Goal: Task Accomplishment & Management: Manage account settings

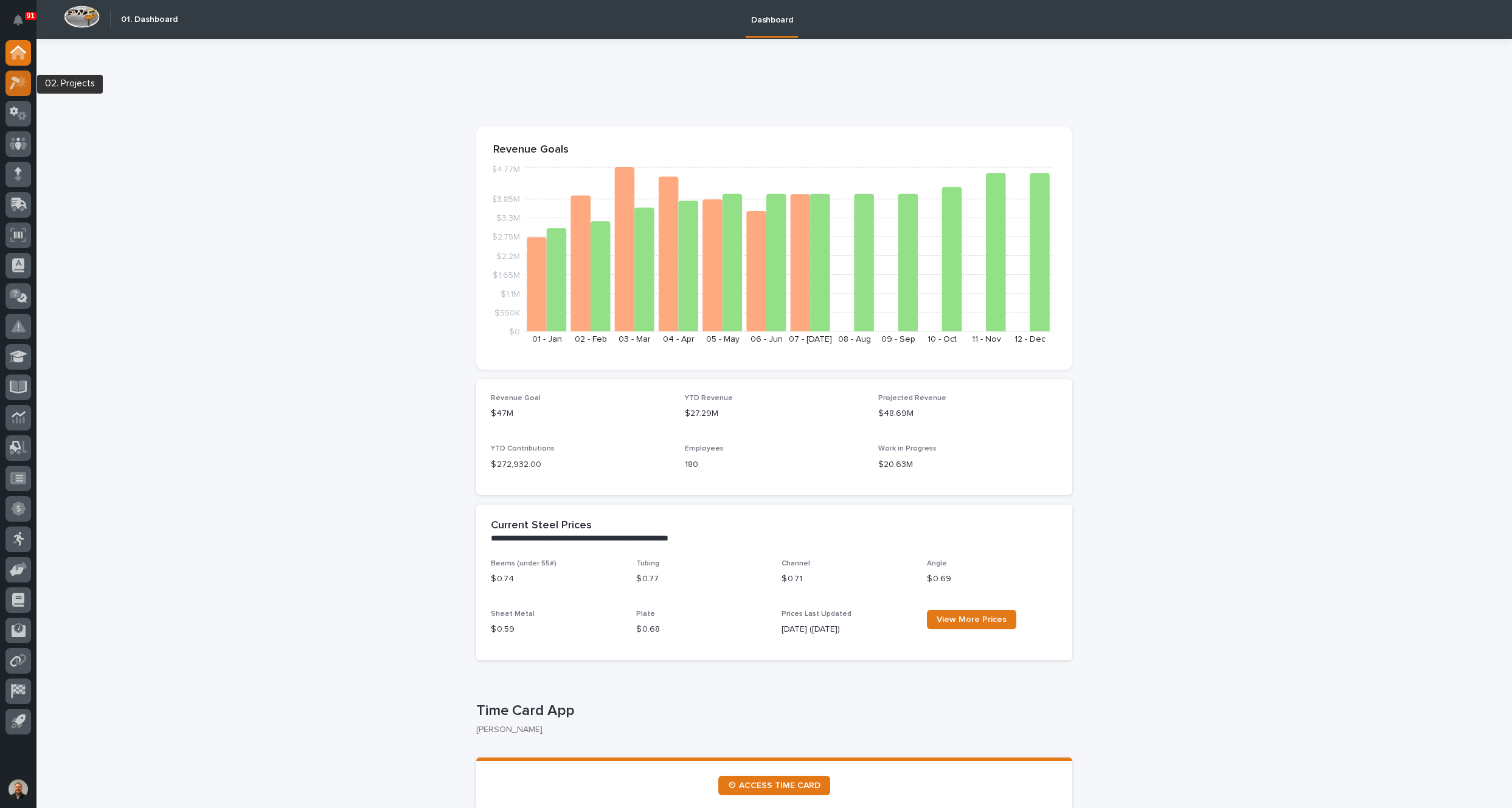
click at [19, 84] on icon at bounding box center [22, 81] width 10 height 12
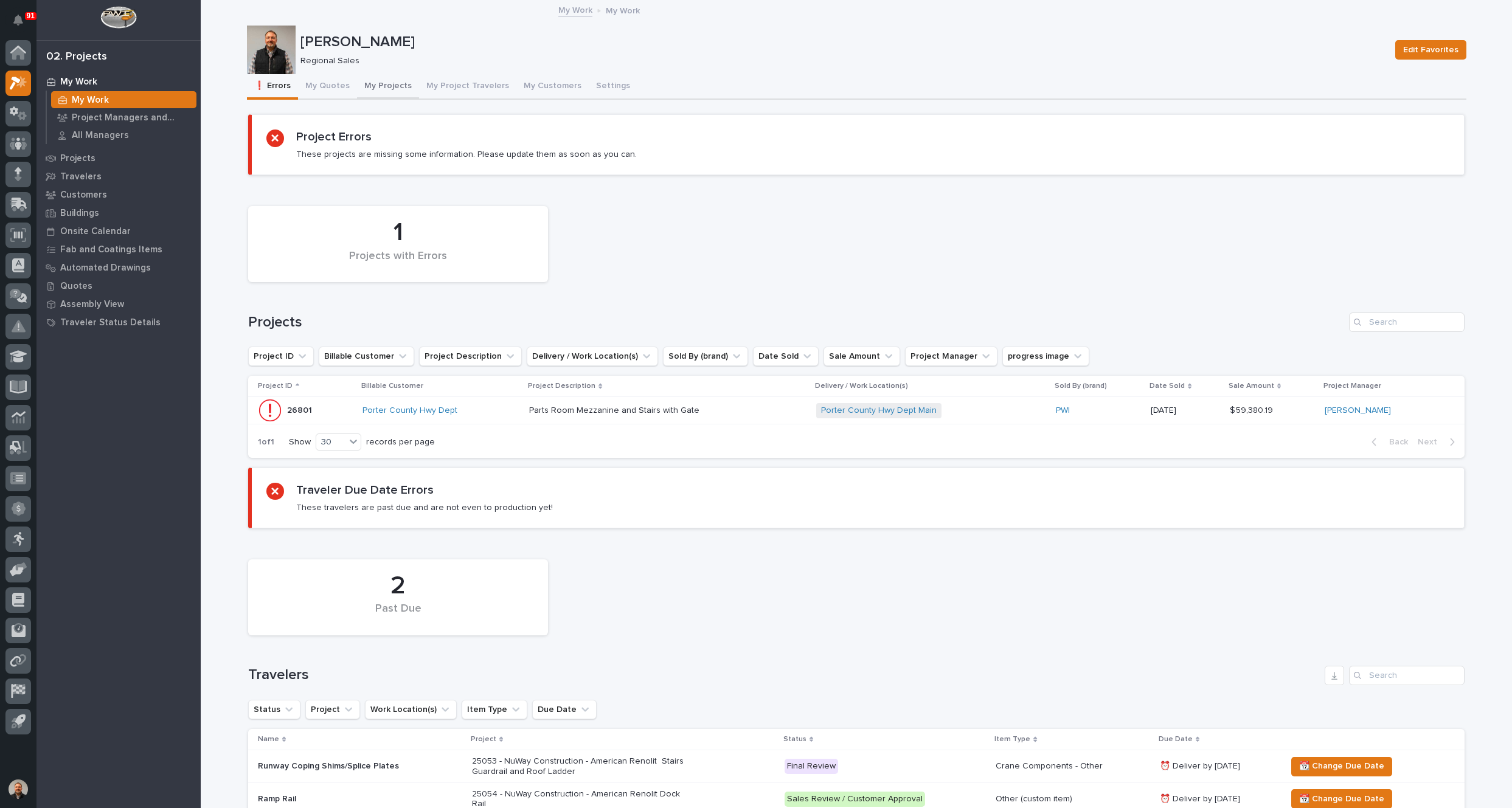
click at [390, 85] on button "My Projects" at bounding box center [388, 87] width 62 height 26
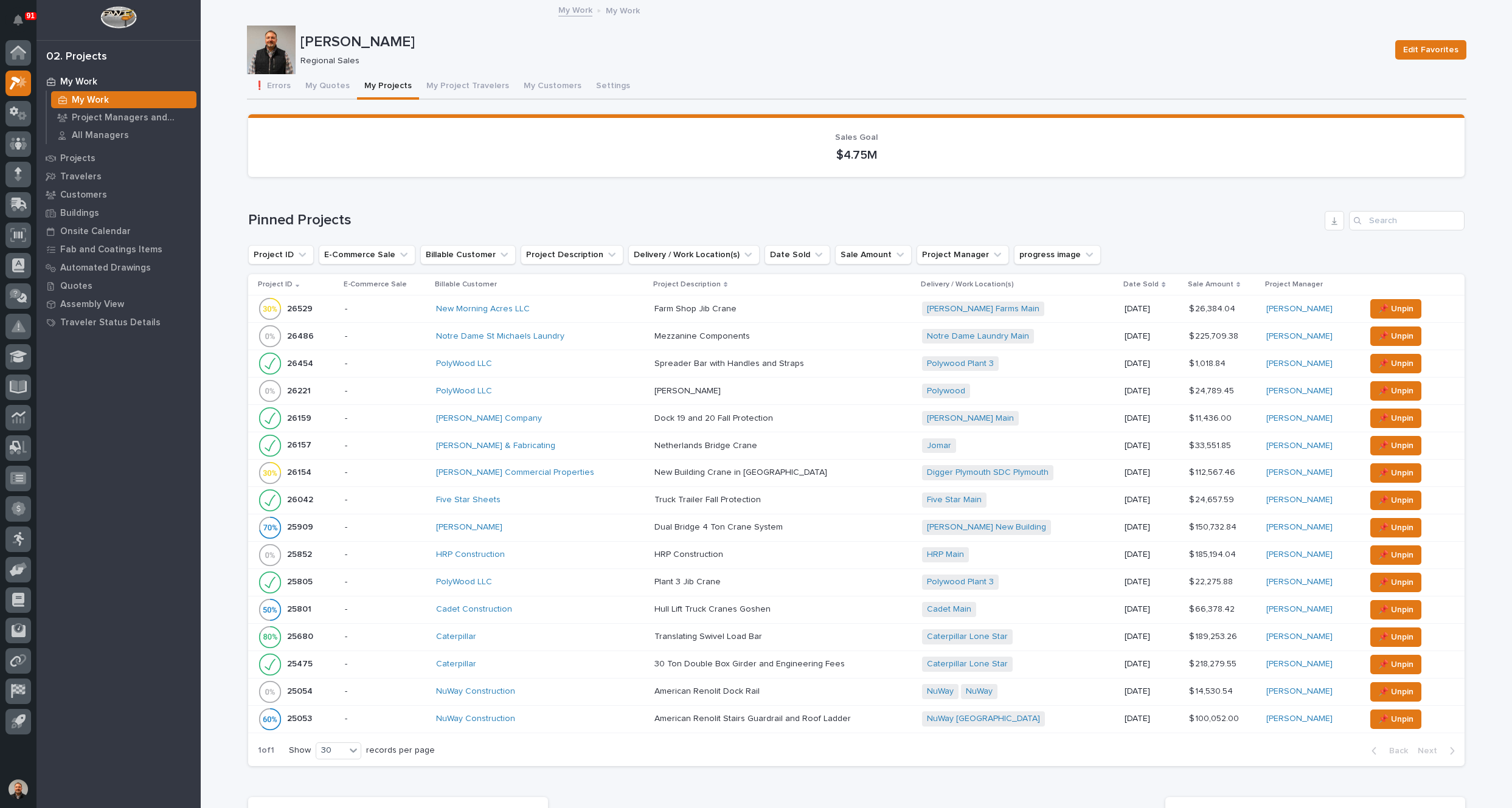
scroll to position [486, 0]
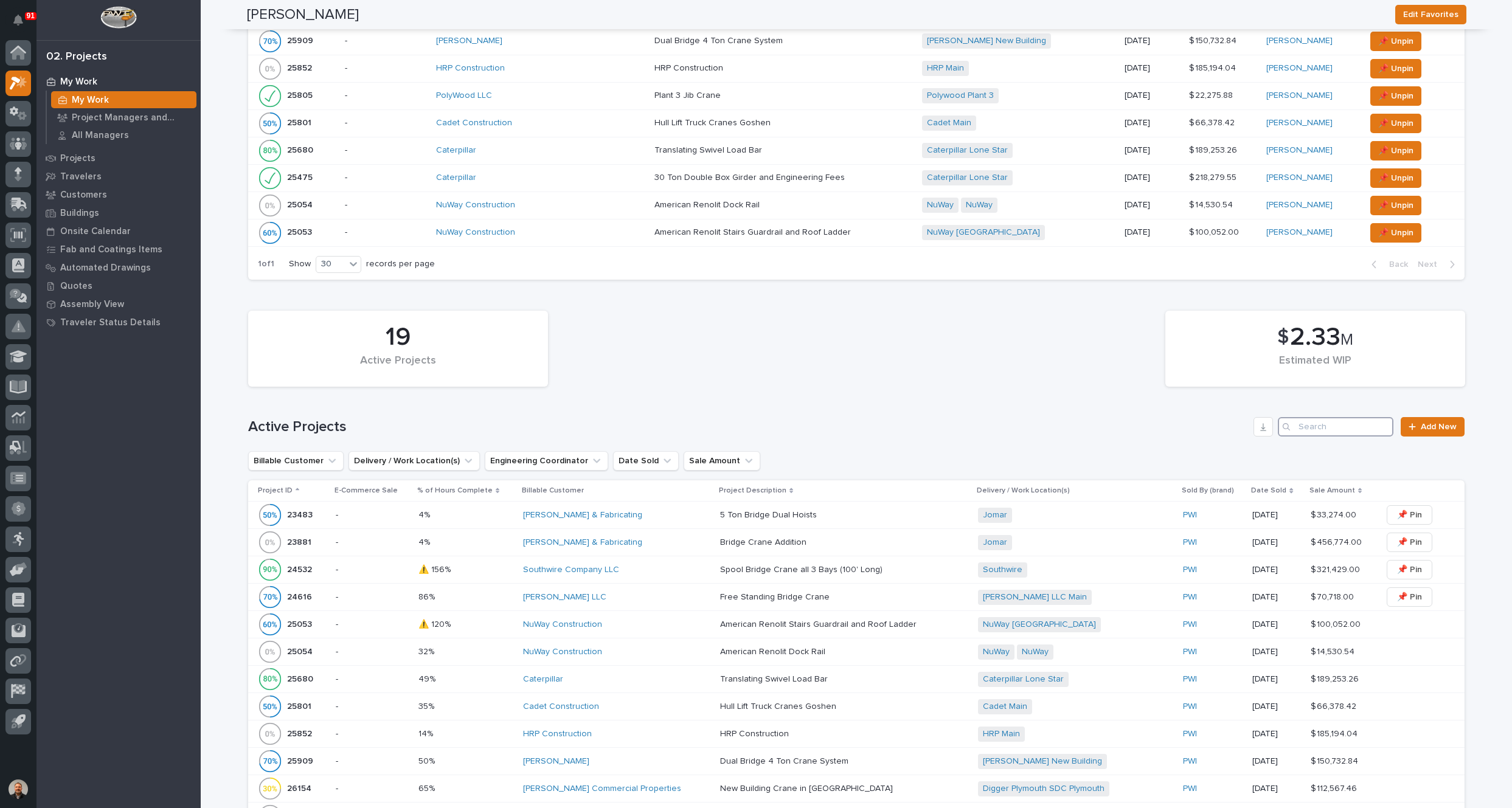
click at [1298, 417] on input "Search" at bounding box center [1335, 427] width 116 height 20
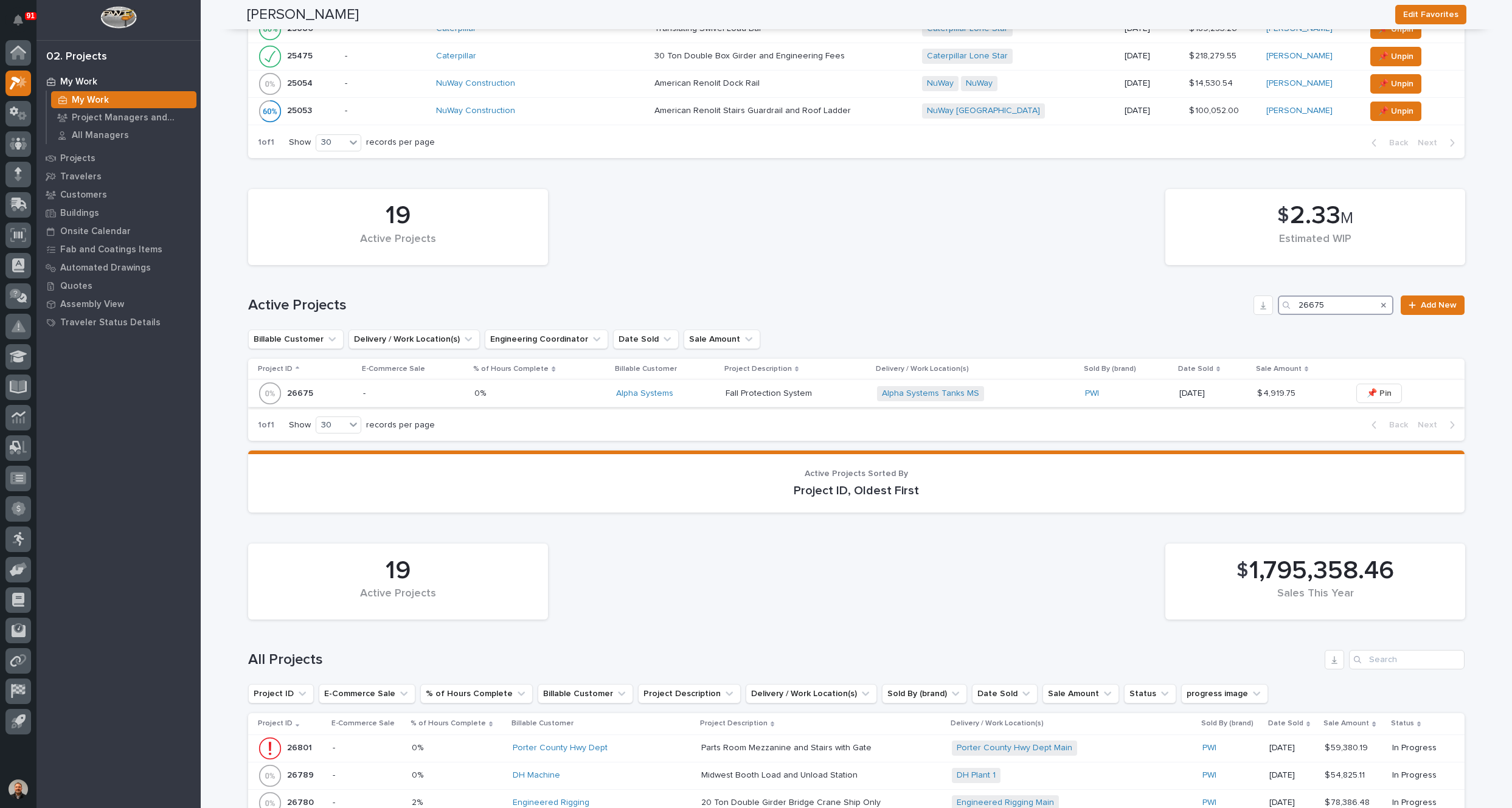
type input "26675"
click at [291, 389] on p "26675" at bounding box center [301, 392] width 28 height 13
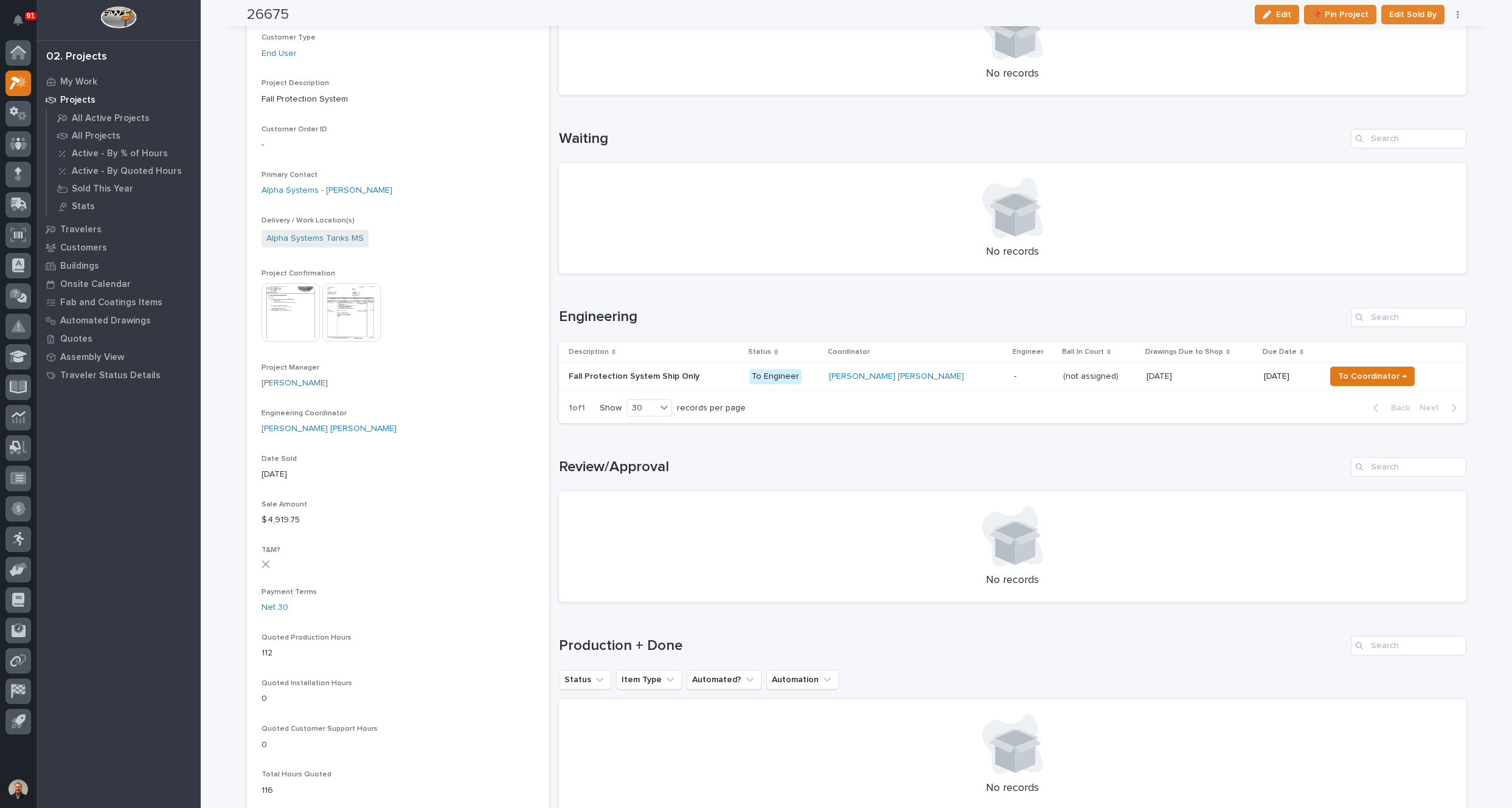
scroll to position [243, 0]
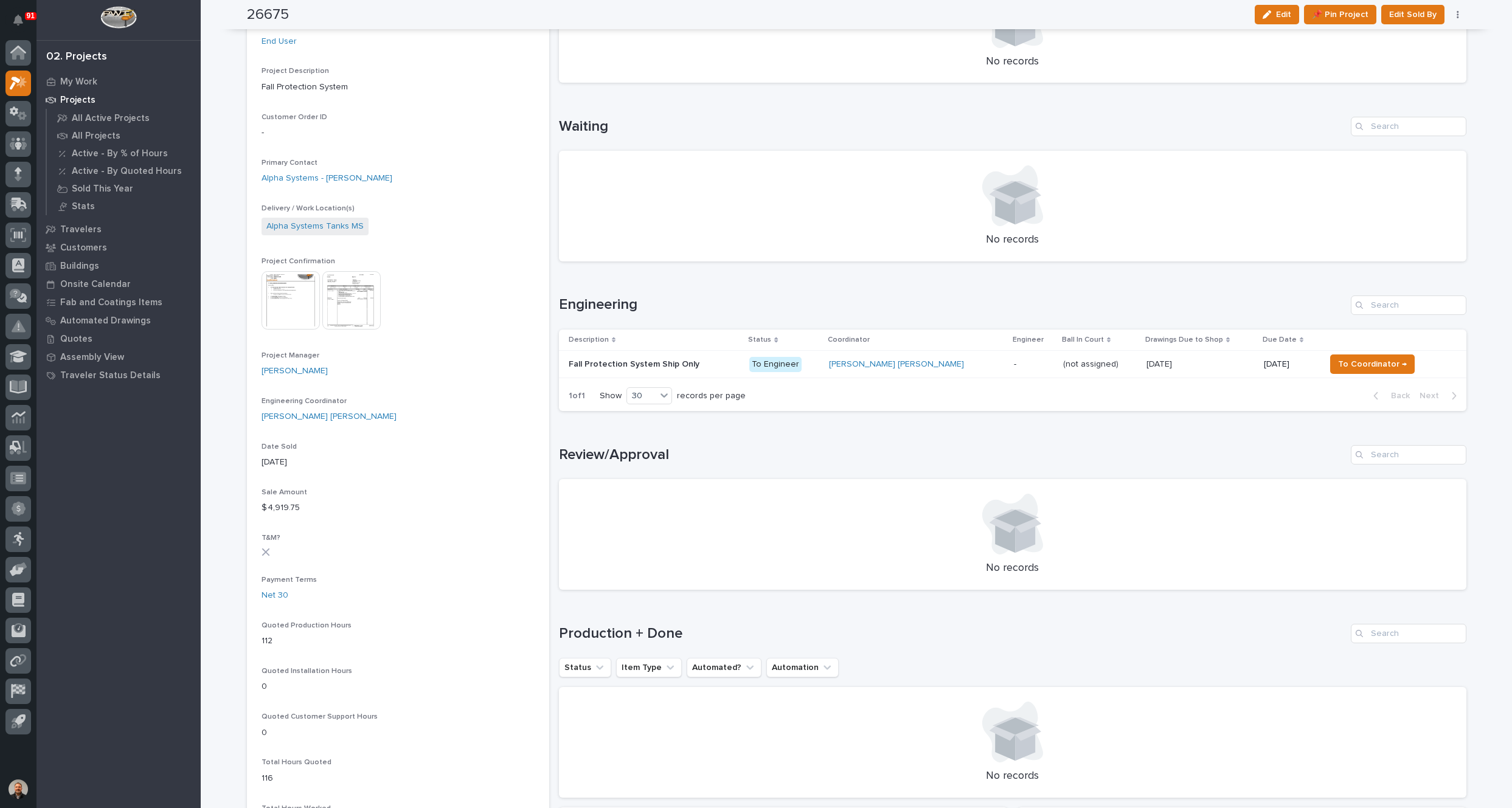
click at [591, 360] on p "Fall Protection System Ship Only" at bounding box center [635, 363] width 133 height 13
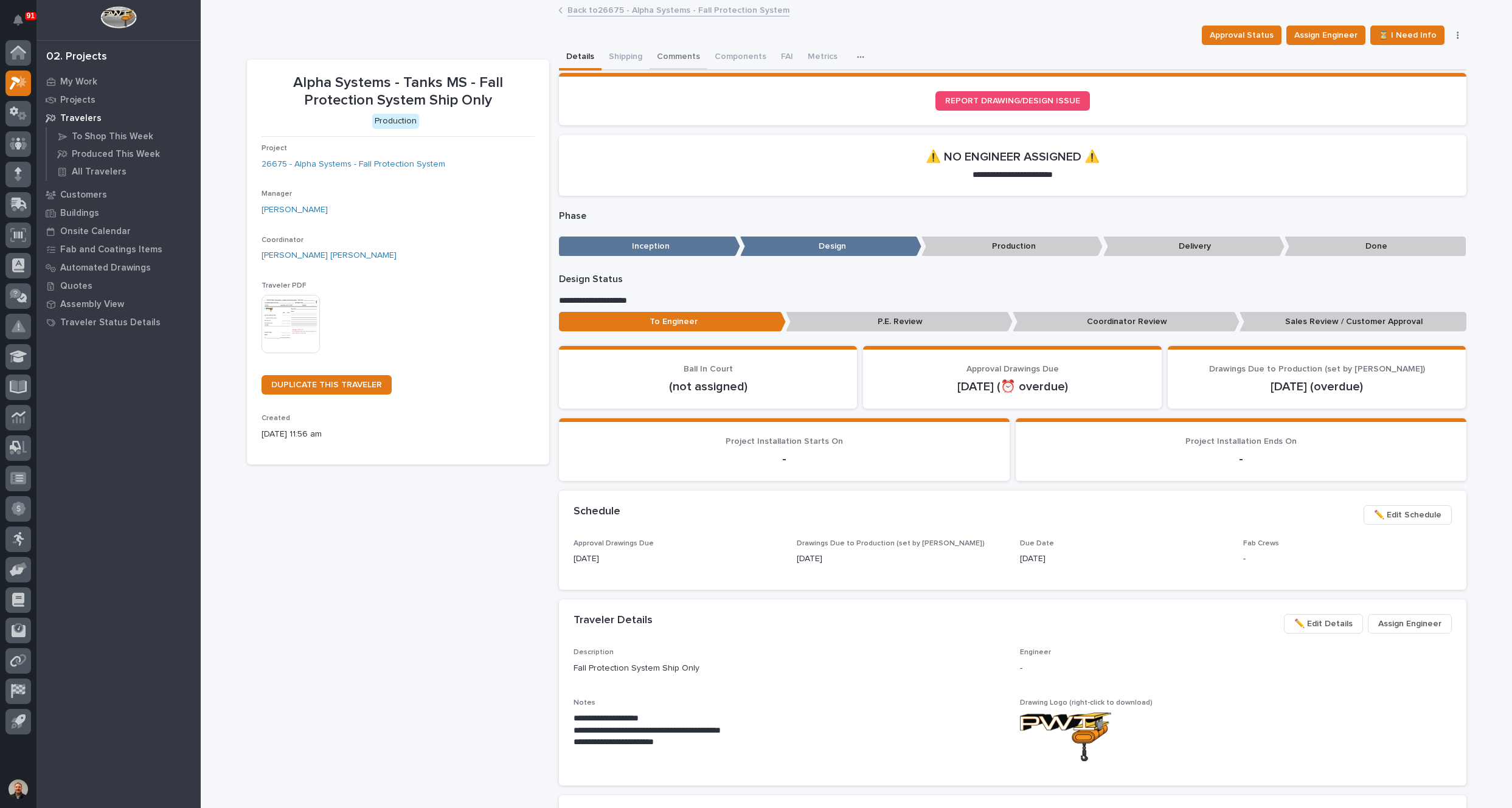
click at [673, 55] on button "Comments" at bounding box center [678, 58] width 58 height 26
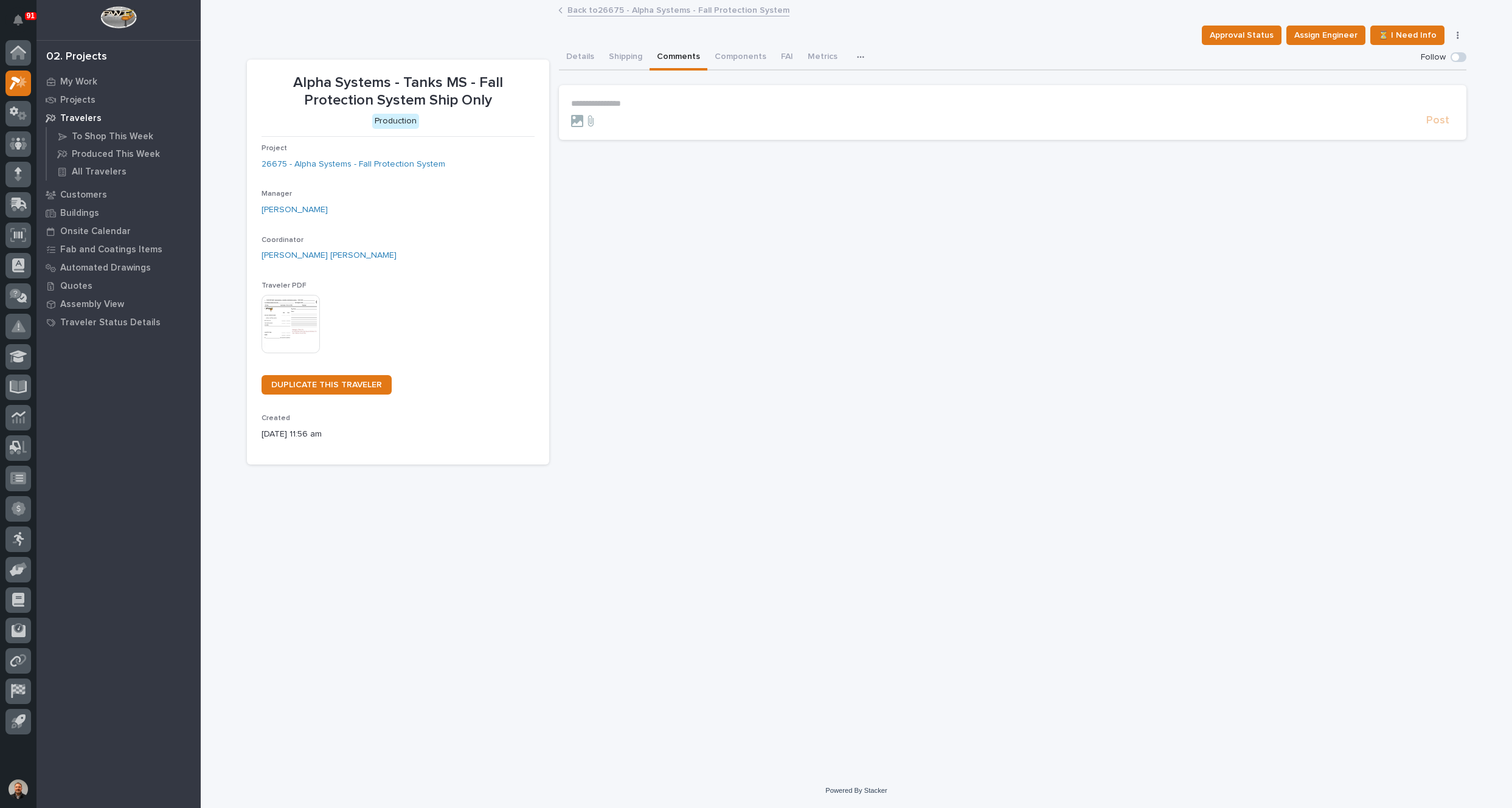
click at [610, 98] on p "**********" at bounding box center [1012, 103] width 883 height 10
click at [618, 119] on span "[PERSON_NAME] [PERSON_NAME]" at bounding box center [644, 122] width 139 height 9
click at [654, 105] on p "**********" at bounding box center [1012, 104] width 883 height 12
click at [1429, 125] on span "Post" at bounding box center [1437, 126] width 23 height 14
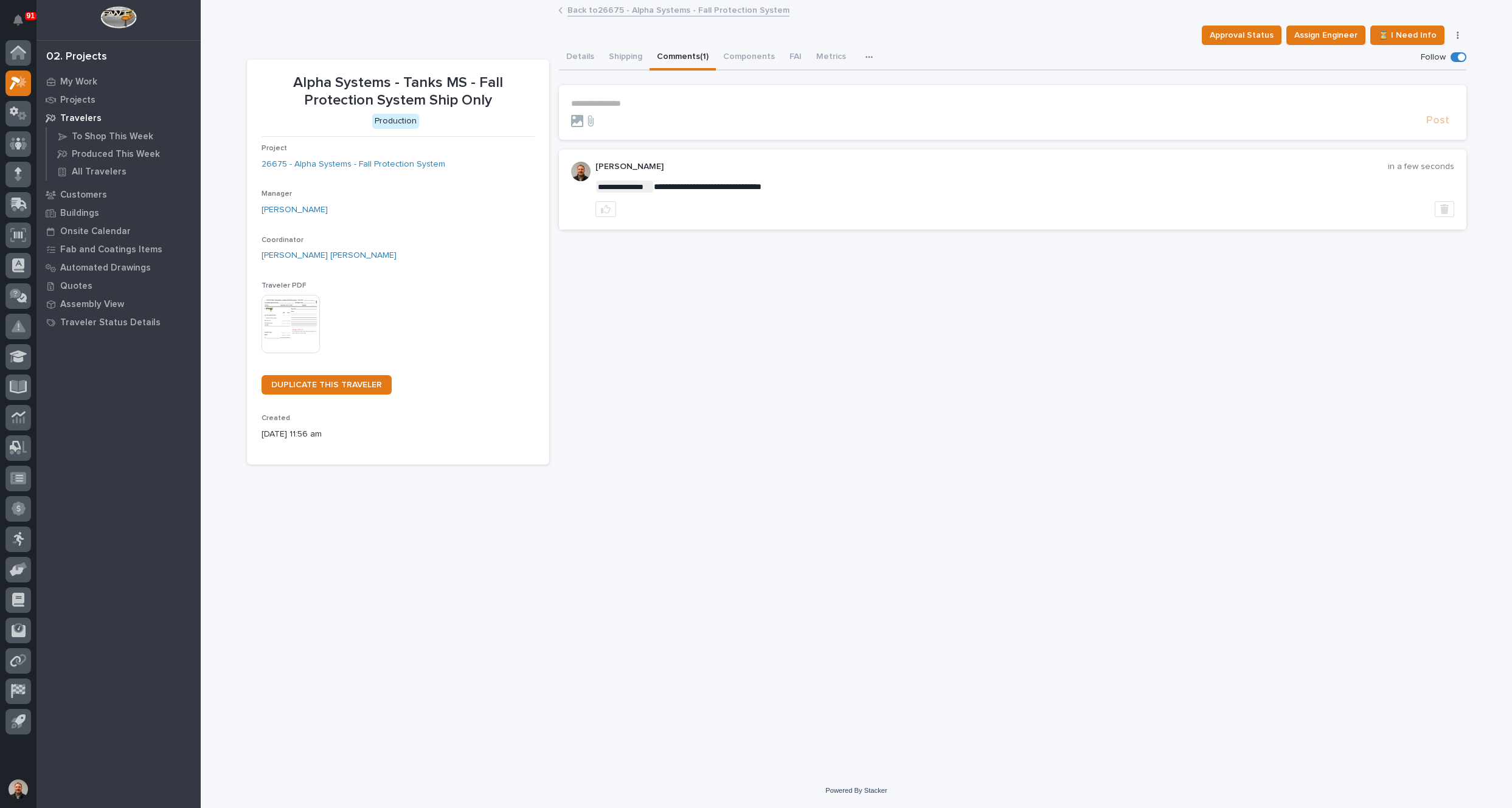
click at [286, 322] on img at bounding box center [291, 324] width 59 height 59
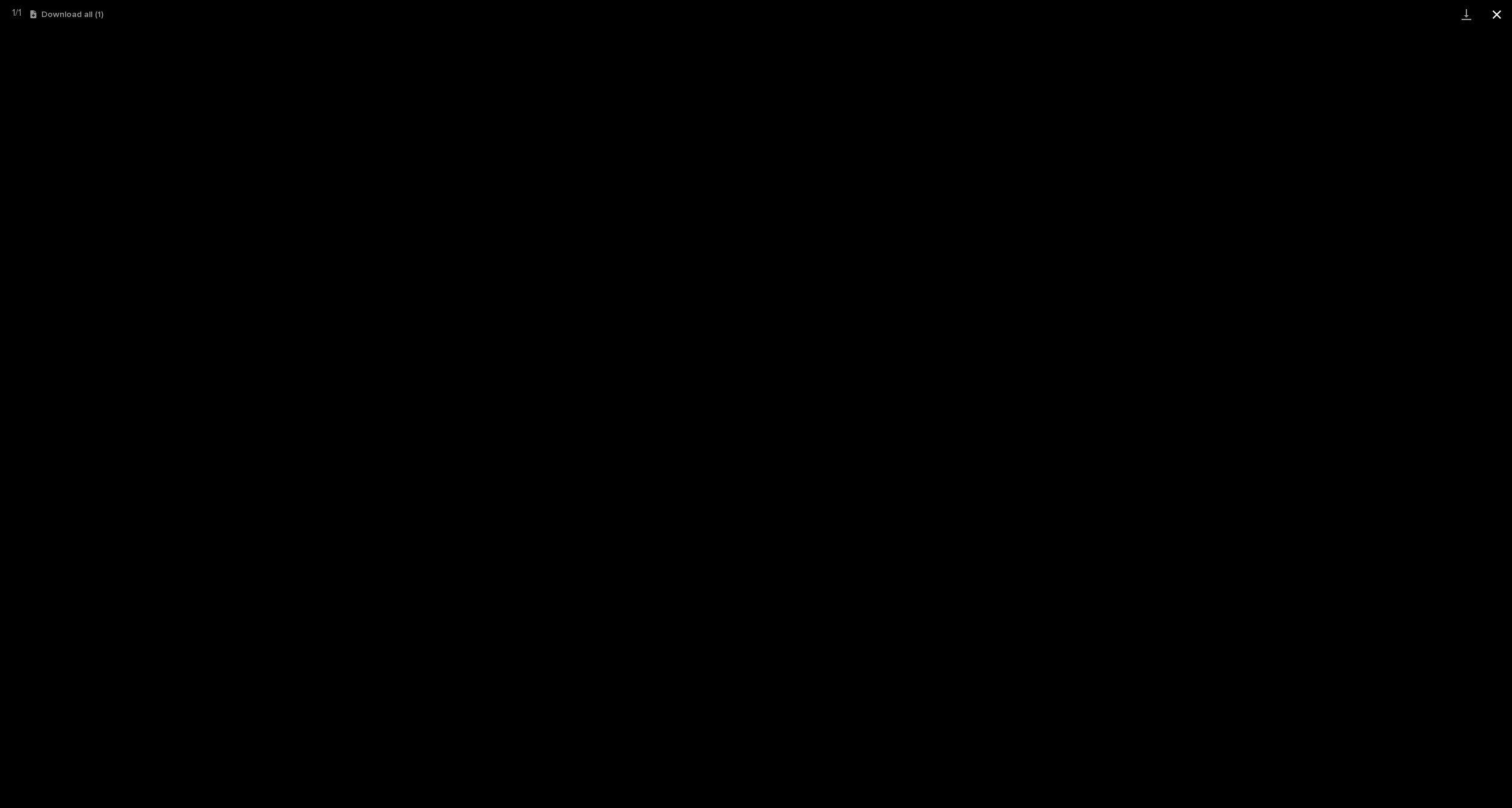
click at [1497, 16] on button "Close gallery" at bounding box center [1496, 14] width 30 height 28
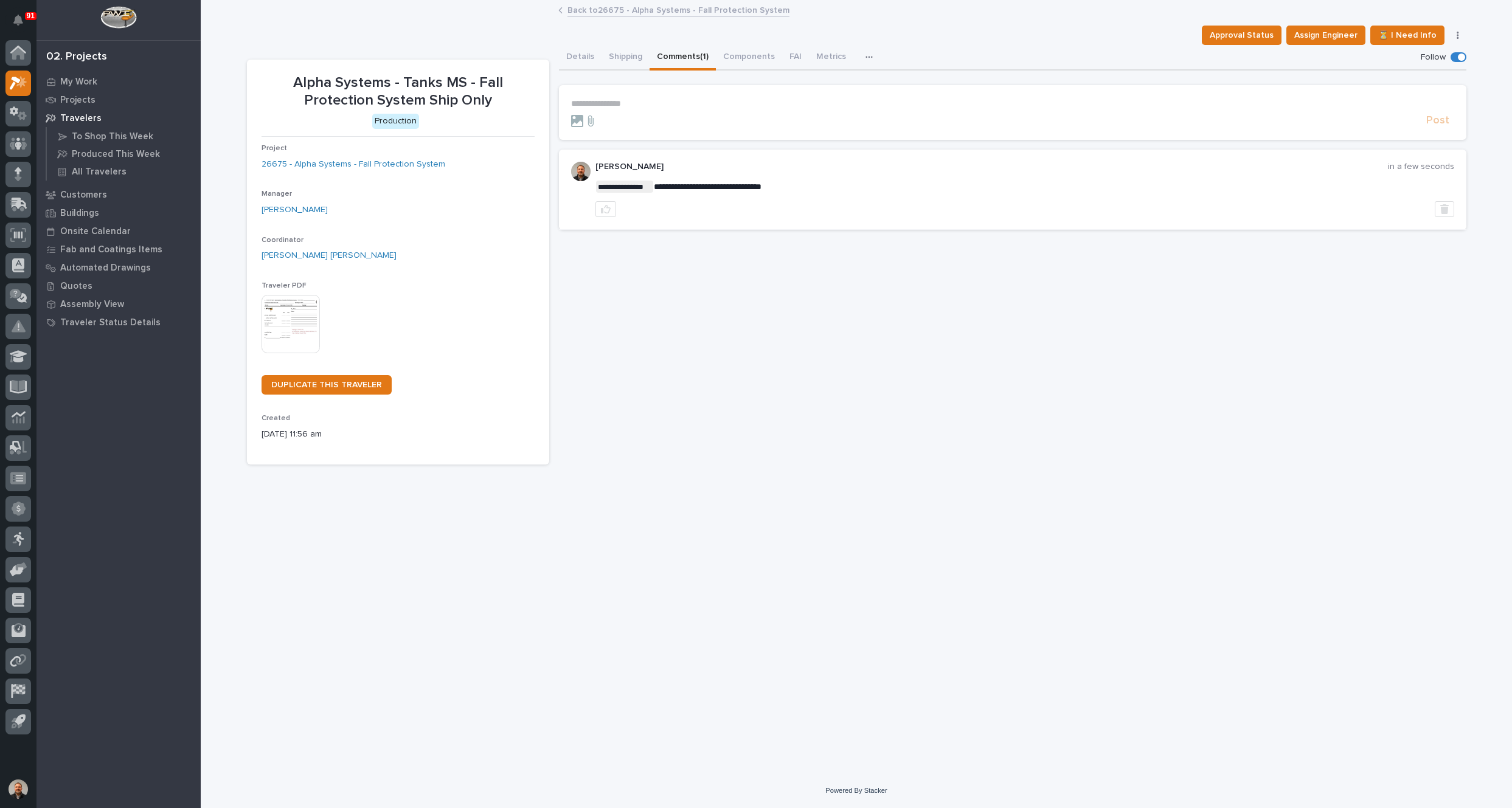
click at [637, 10] on link "Back to 26675 - Alpha Systems - Fall Protection System" at bounding box center [678, 9] width 222 height 14
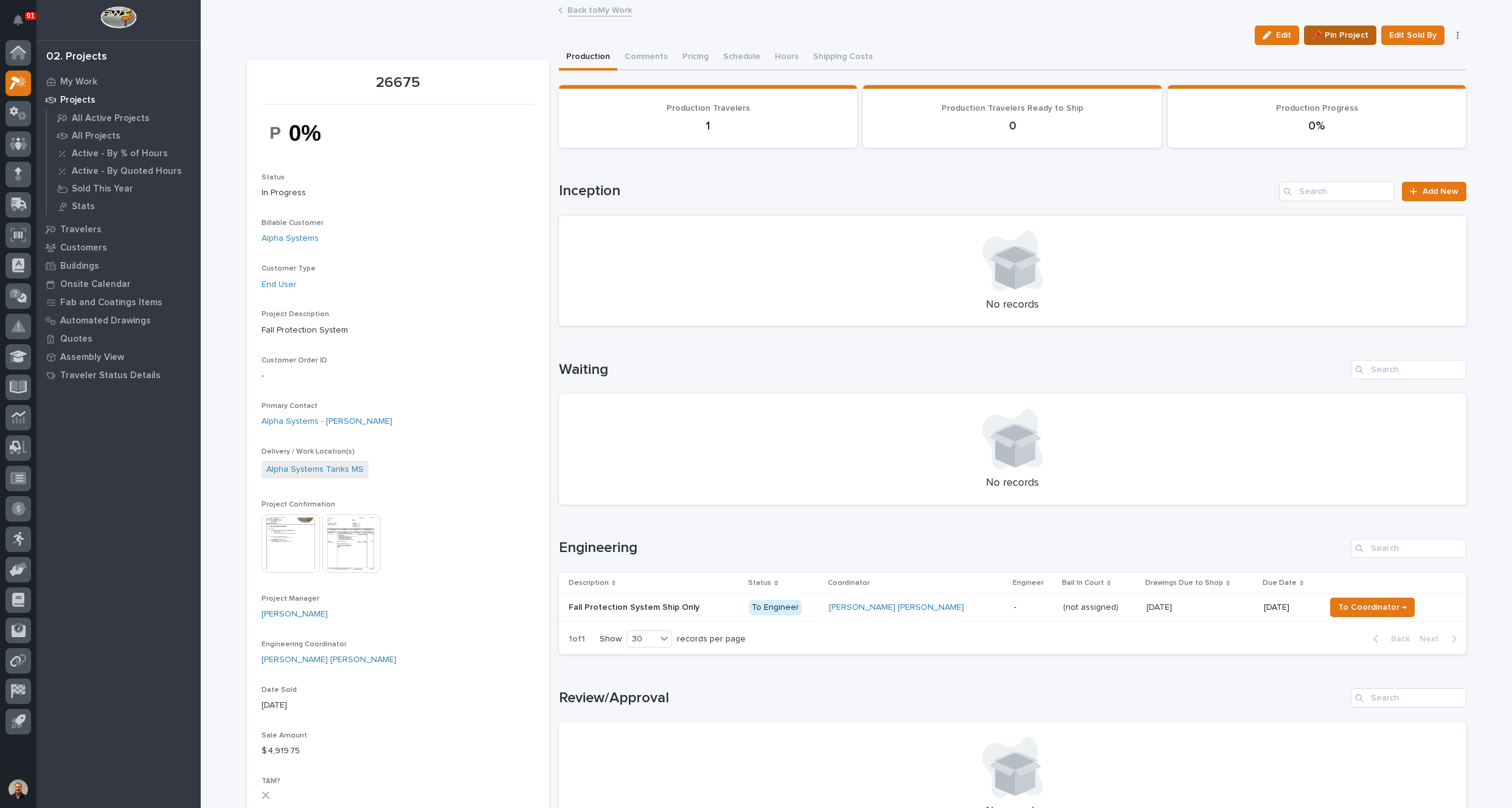
click at [1345, 34] on span "📌 Pin Project" at bounding box center [1340, 34] width 57 height 15
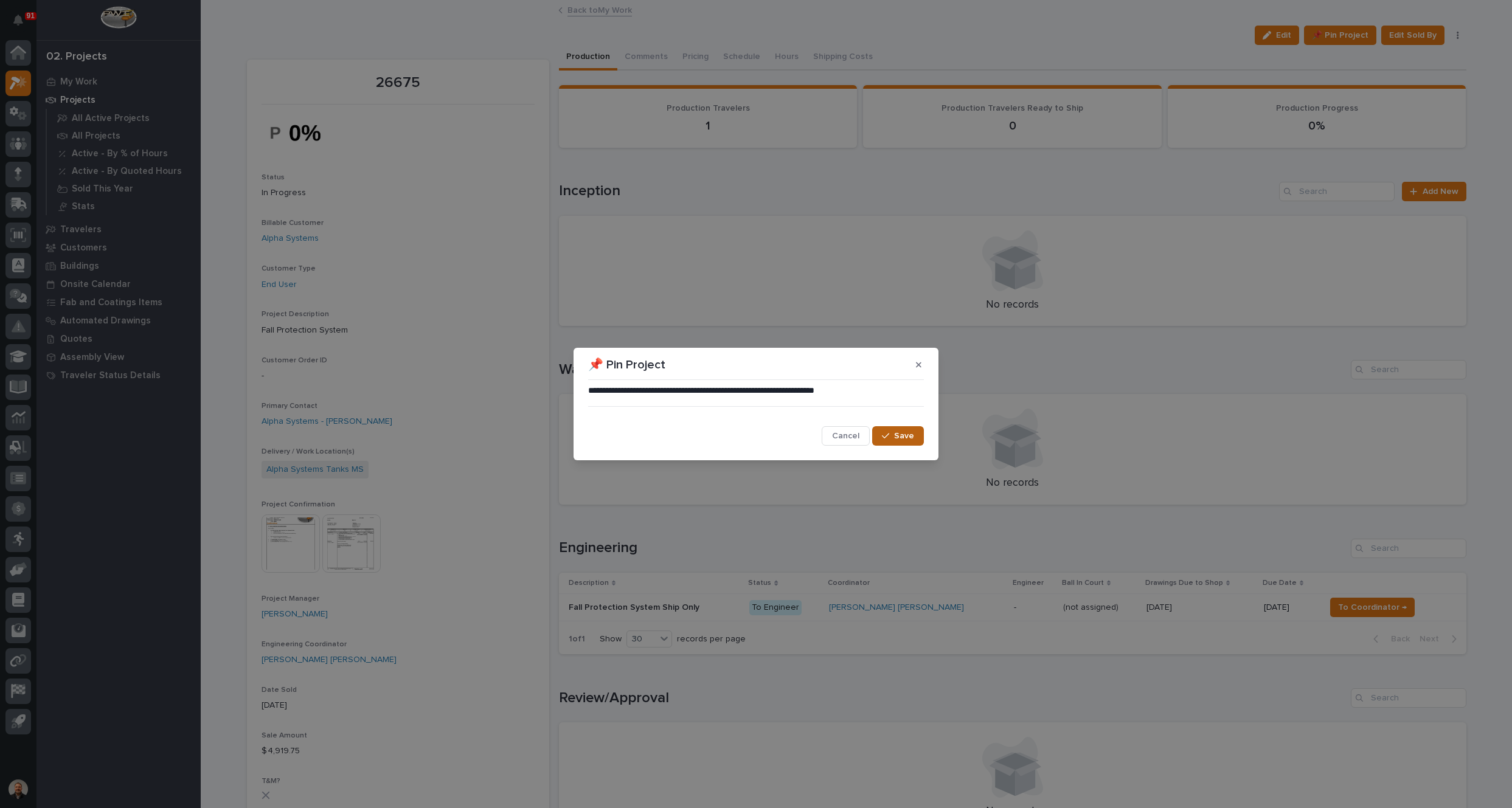
click at [903, 434] on span "Save" at bounding box center [903, 435] width 20 height 11
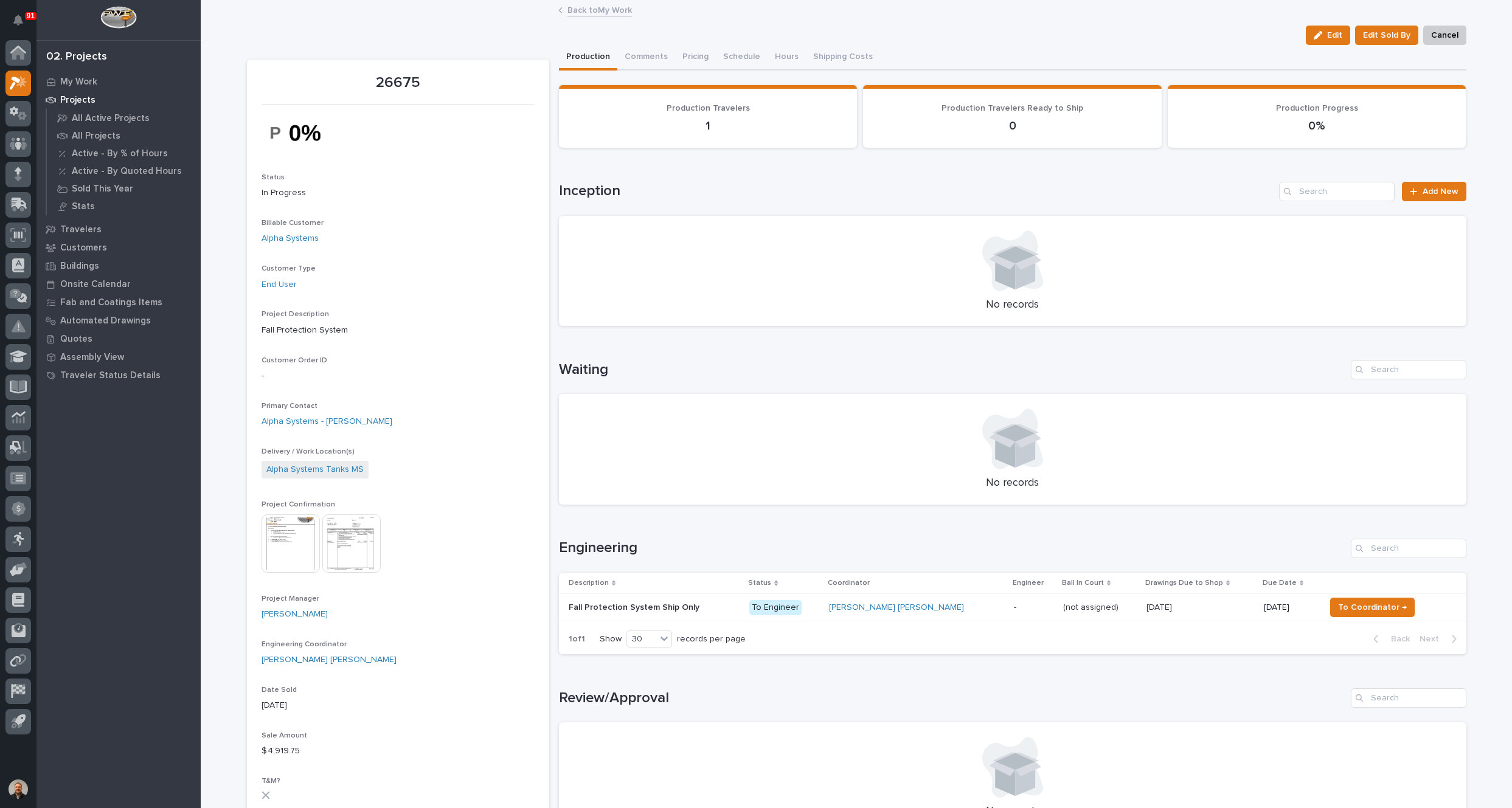
click at [579, 9] on link "Back to My Work" at bounding box center [599, 9] width 65 height 14
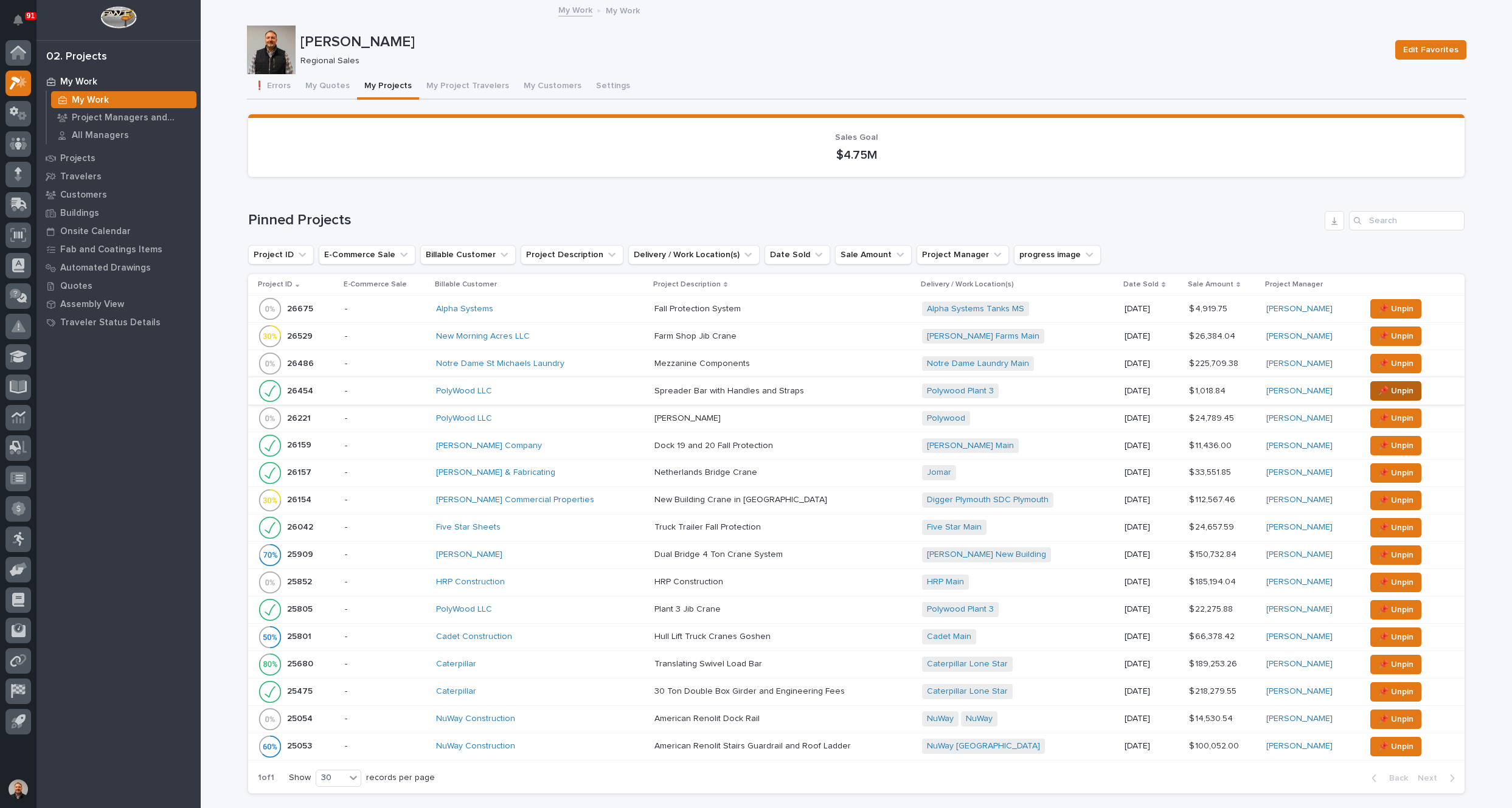
click at [1383, 387] on span "📌 Unpin" at bounding box center [1395, 391] width 35 height 15
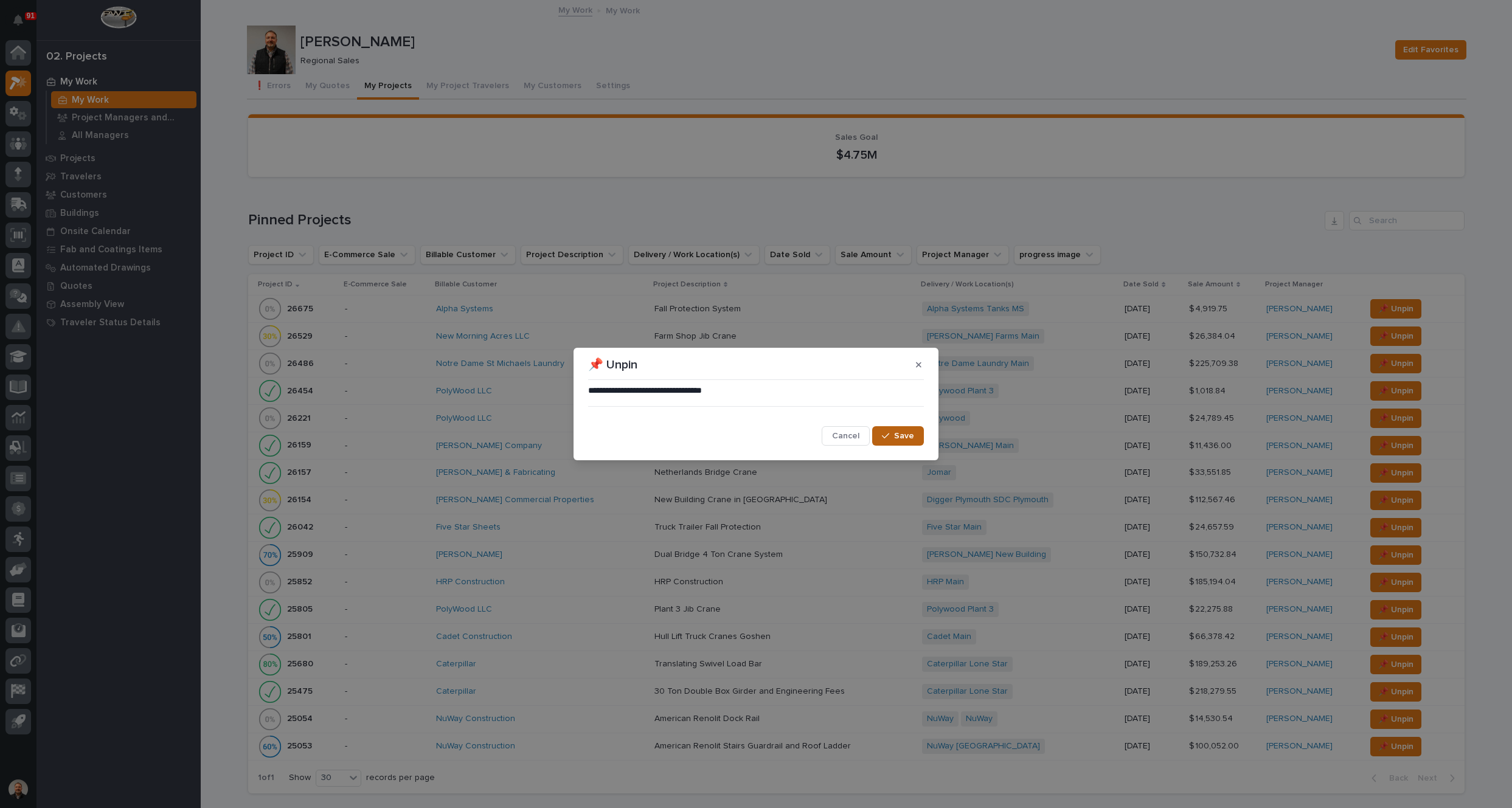
click at [903, 433] on span "Save" at bounding box center [903, 435] width 20 height 11
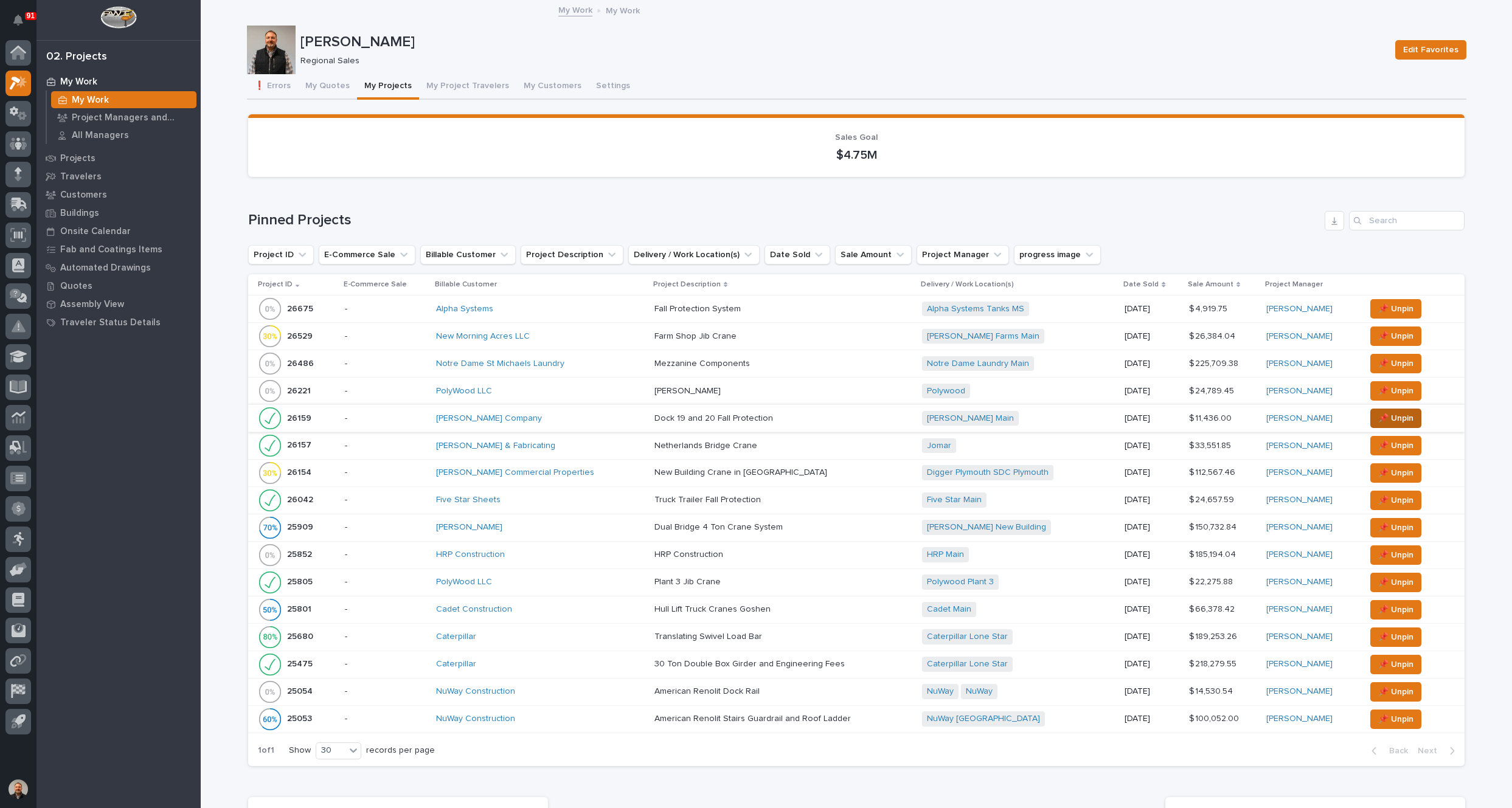
click at [1388, 414] on span "📌 Unpin" at bounding box center [1395, 418] width 35 height 15
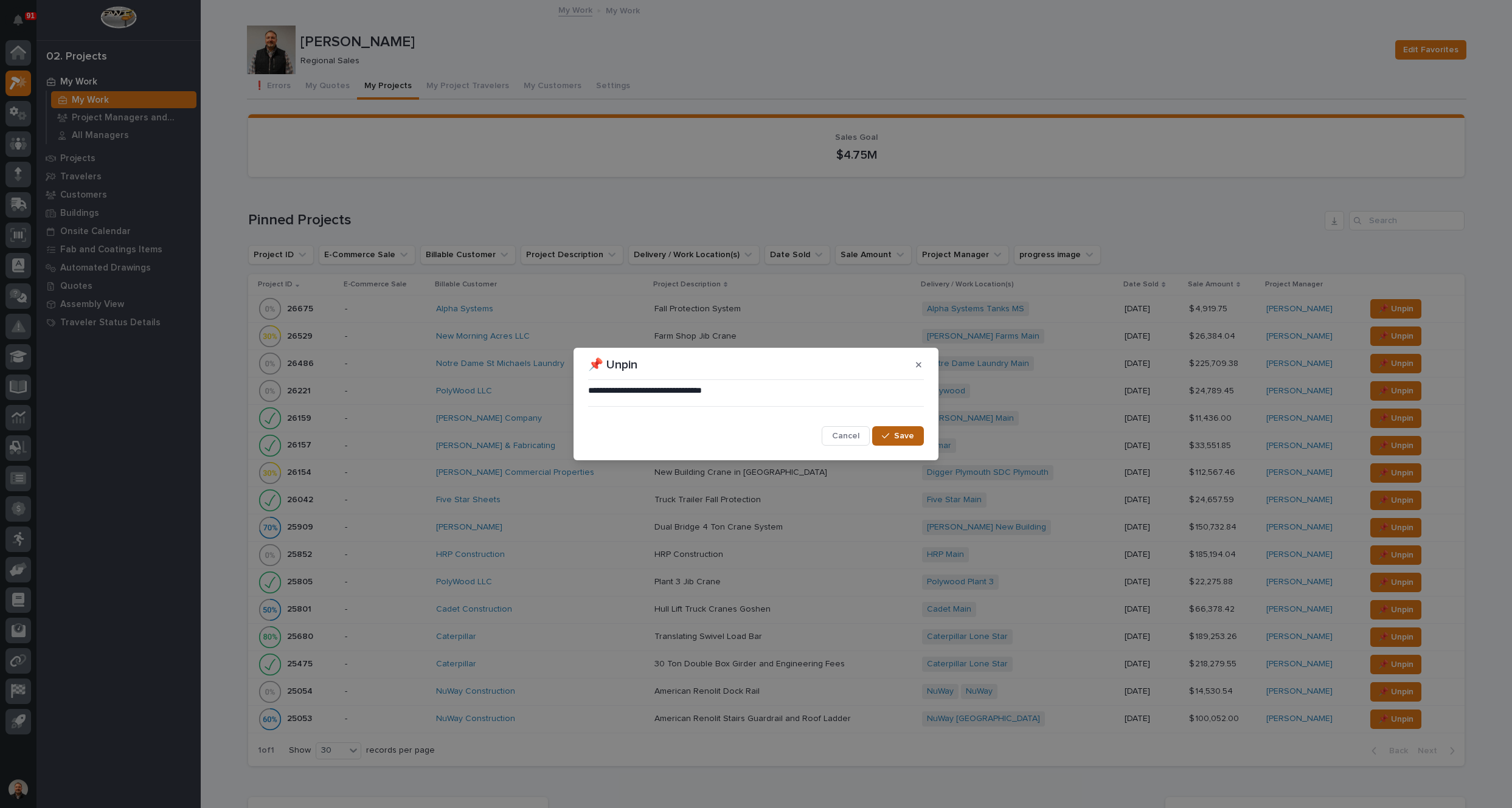
click at [904, 435] on span "Save" at bounding box center [903, 435] width 20 height 11
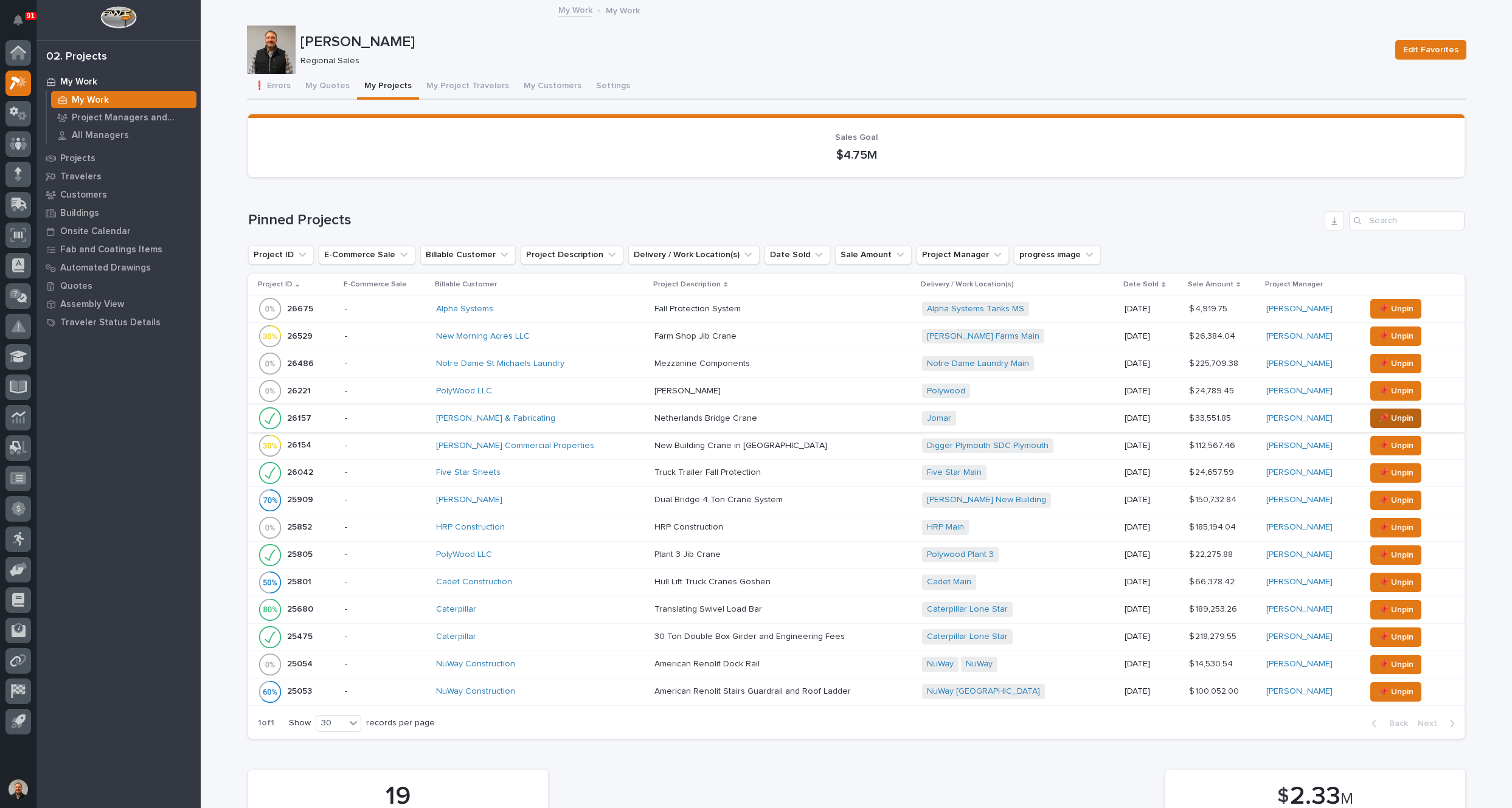
click at [1382, 416] on span "📌 Unpin" at bounding box center [1395, 418] width 35 height 15
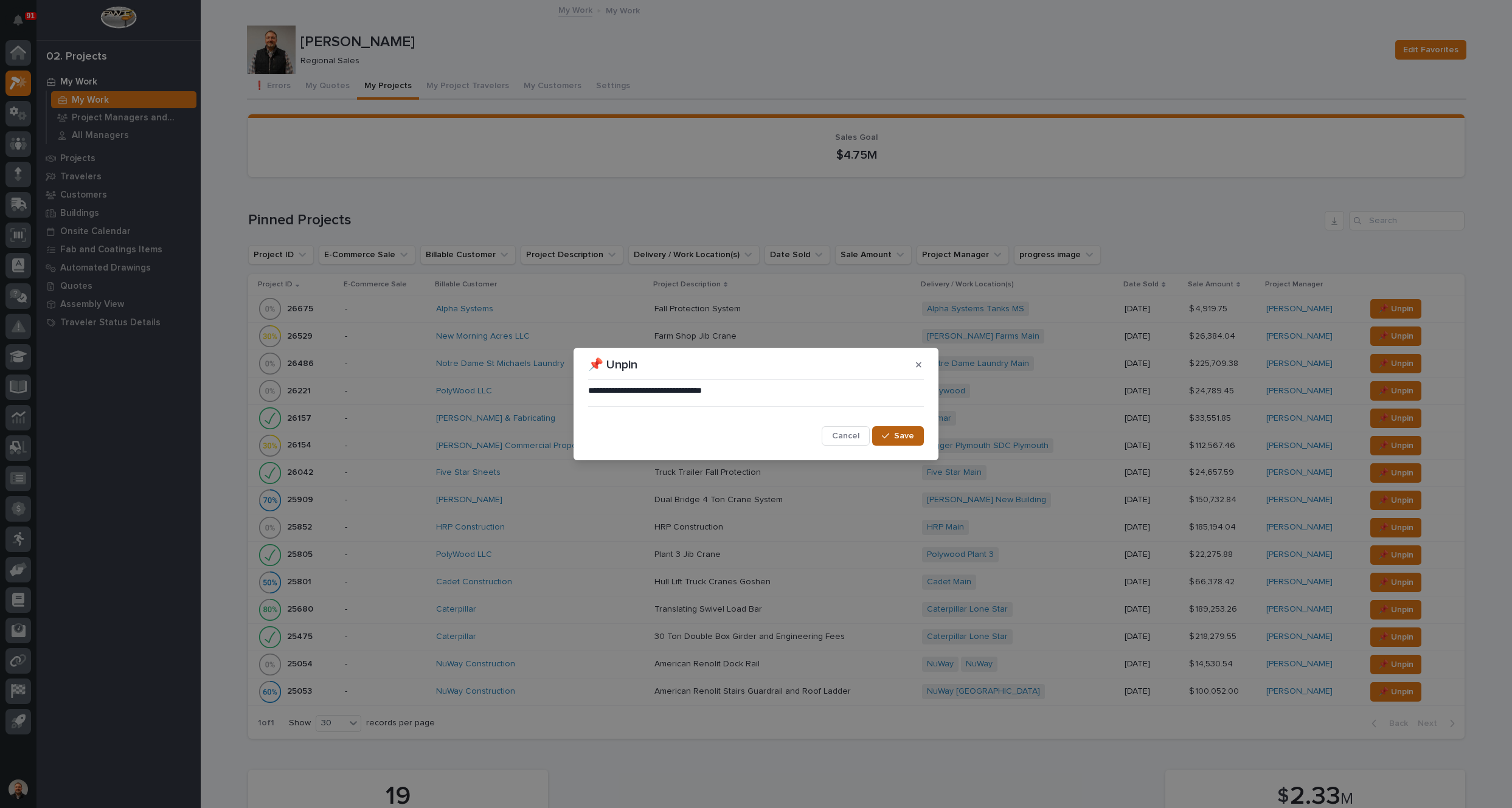
click at [897, 433] on span "Save" at bounding box center [903, 435] width 20 height 11
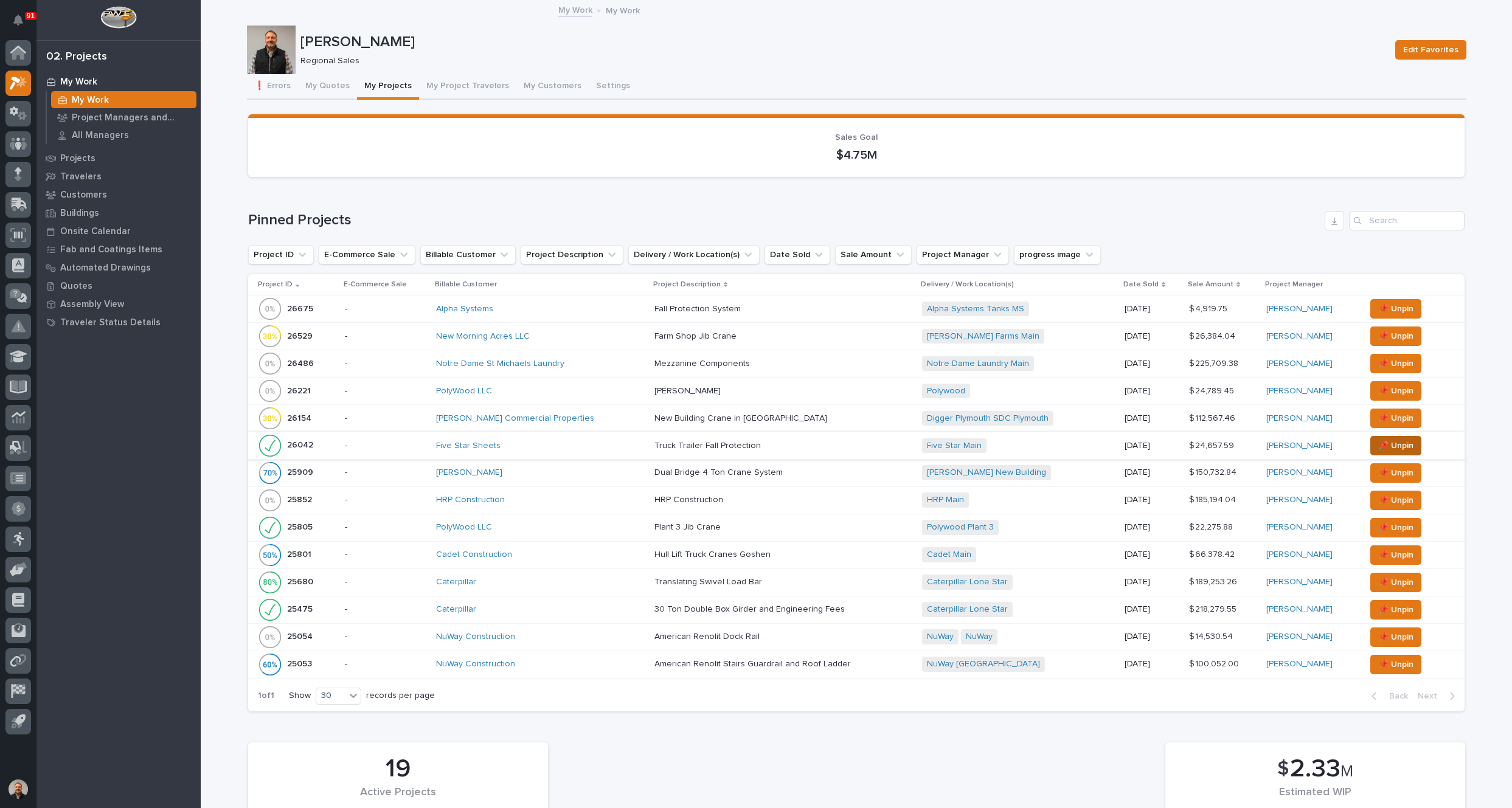
click at [1388, 445] on span "📌 Unpin" at bounding box center [1395, 446] width 35 height 15
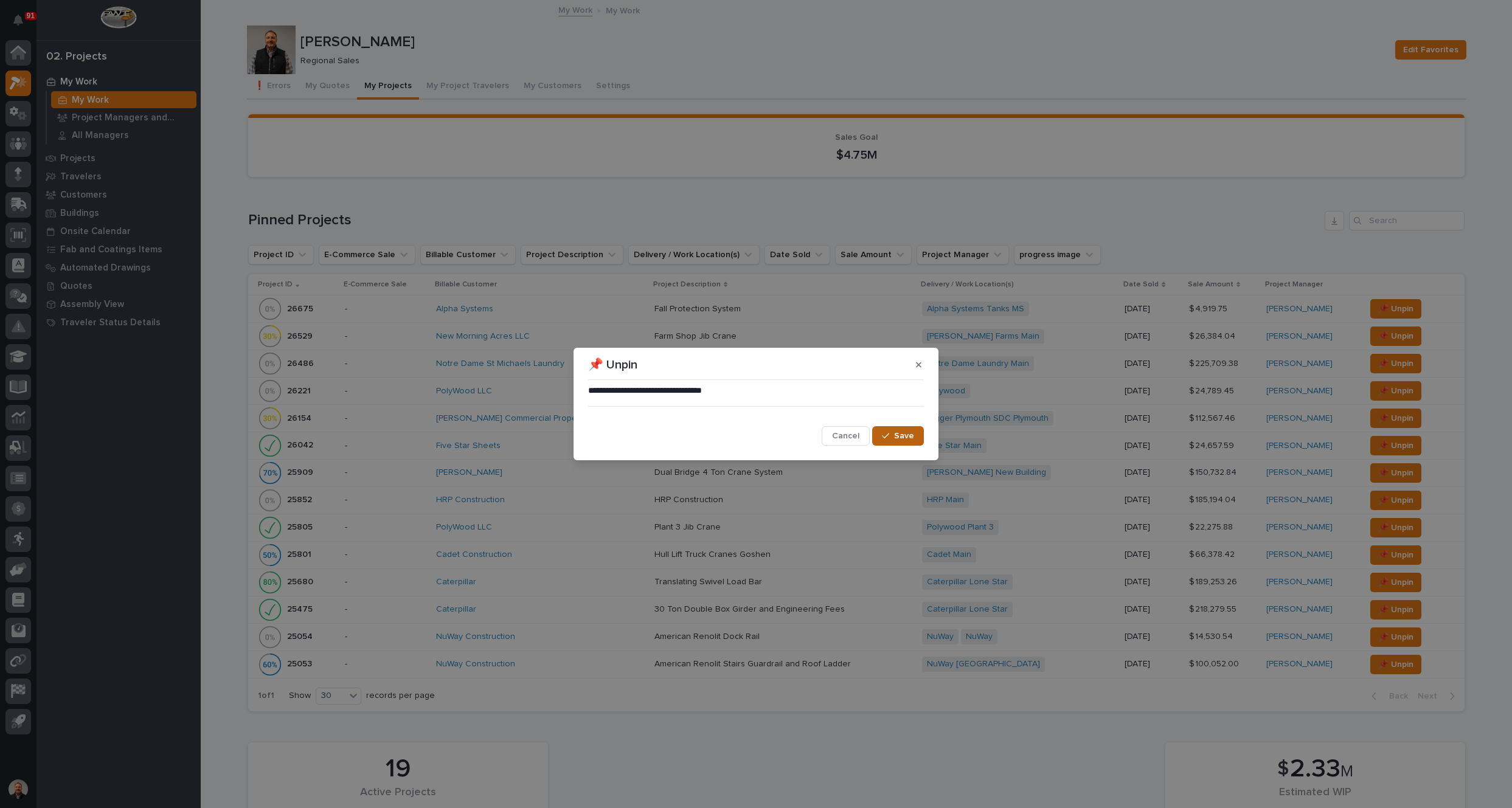
click at [910, 433] on span "Save" at bounding box center [903, 435] width 20 height 11
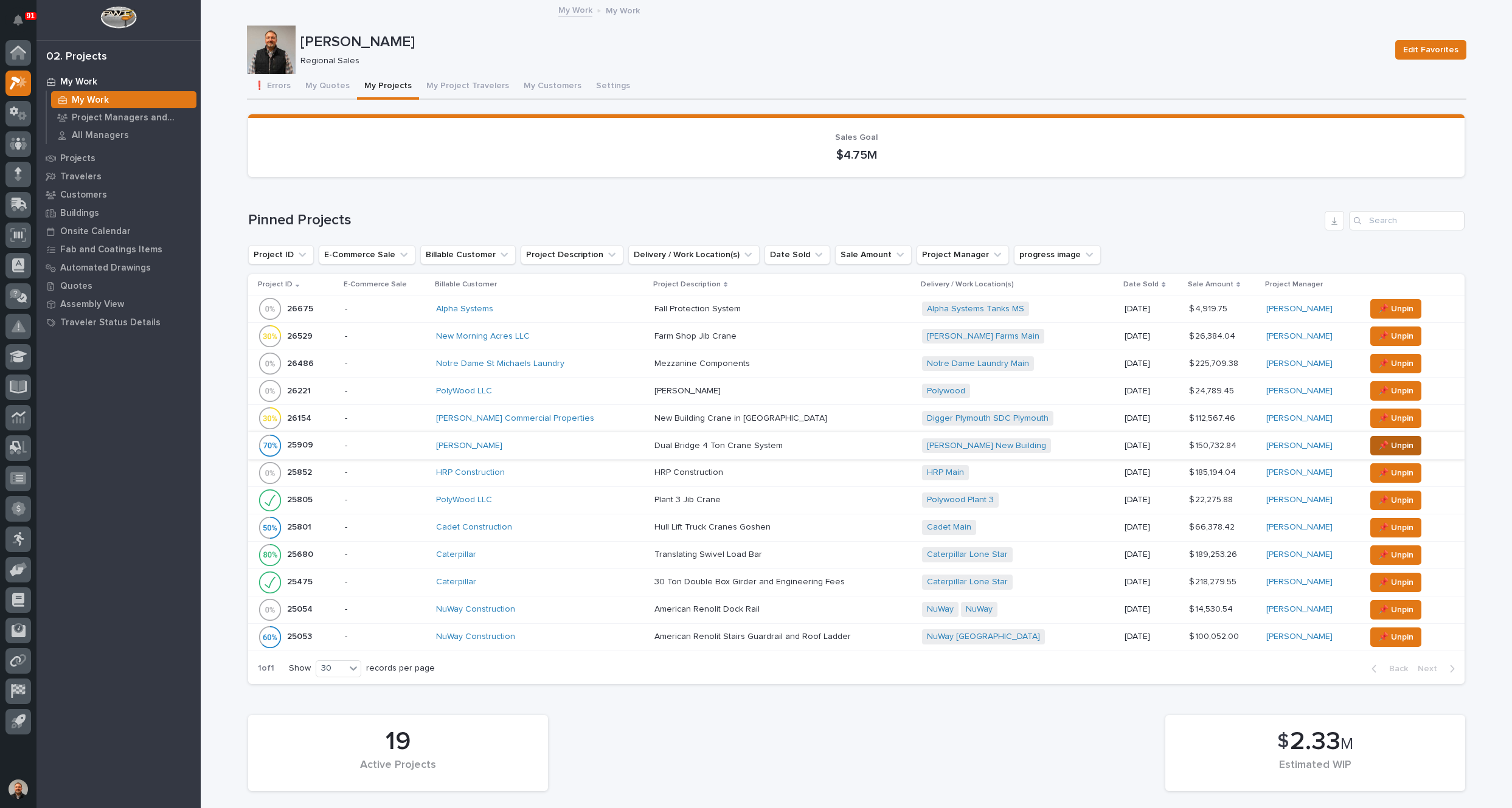
click at [1390, 444] on span "📌 Unpin" at bounding box center [1395, 446] width 35 height 15
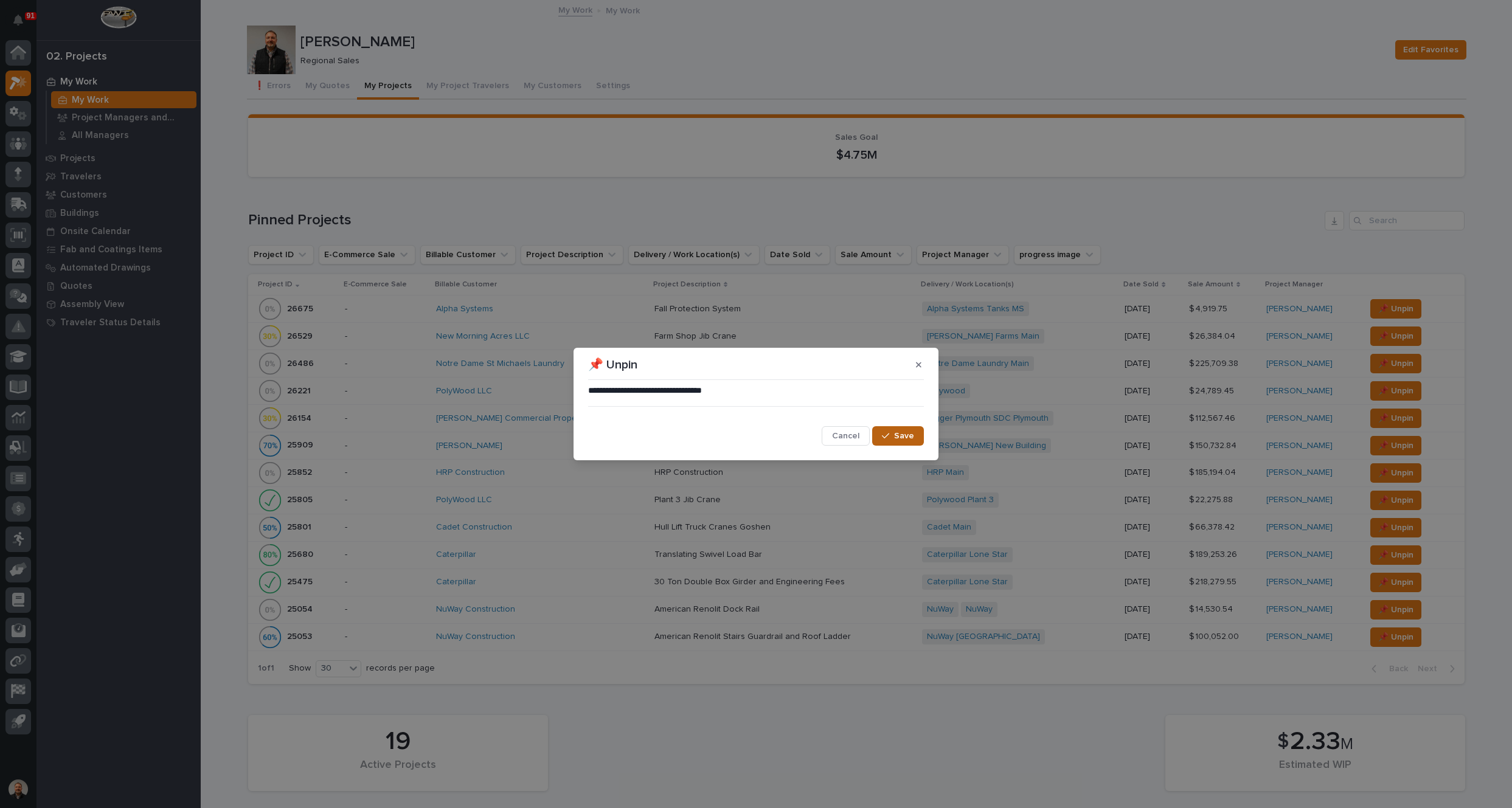
click at [909, 439] on span "Save" at bounding box center [903, 435] width 20 height 11
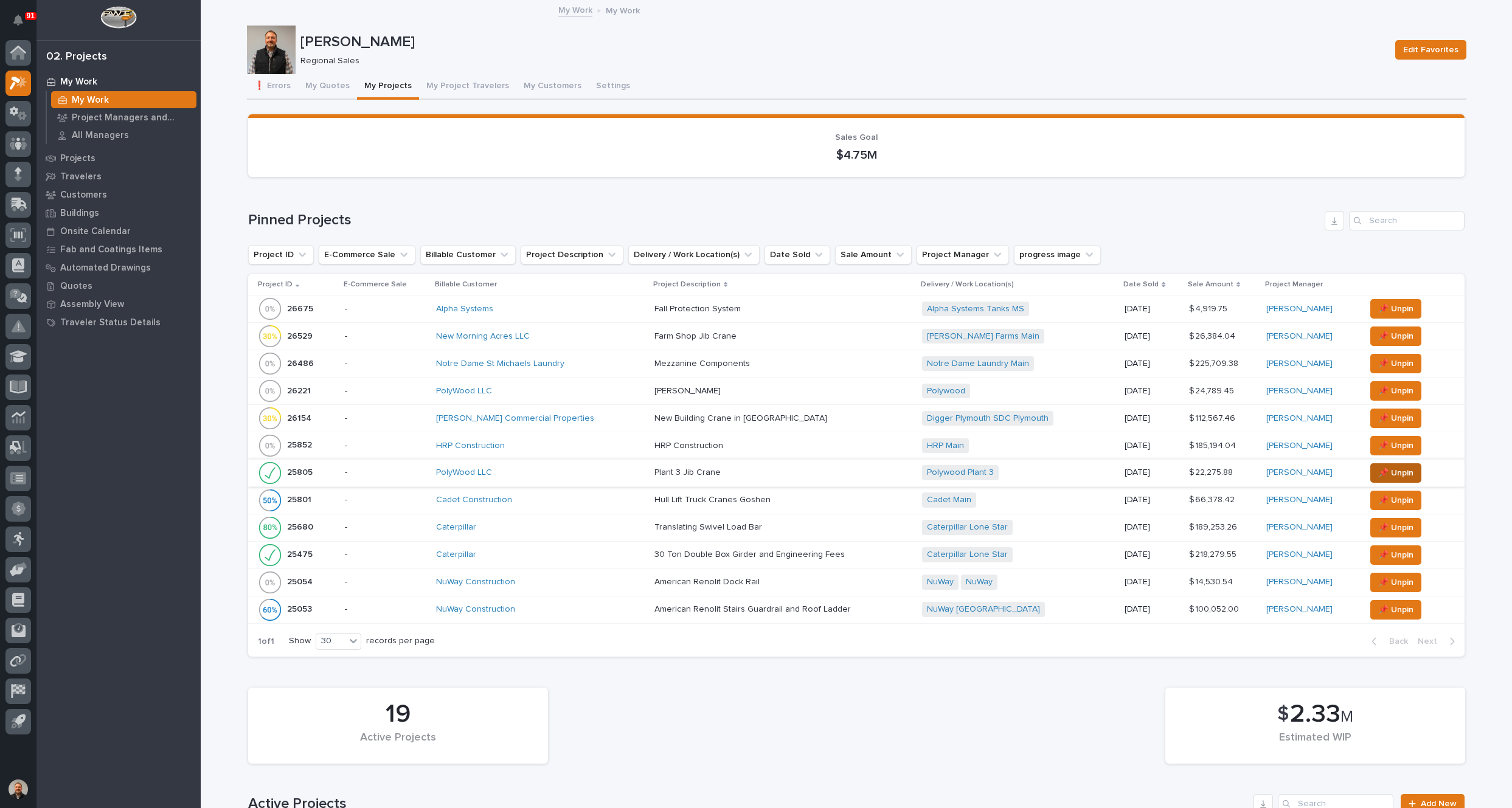
click at [1393, 470] on span "📌 Unpin" at bounding box center [1395, 473] width 35 height 15
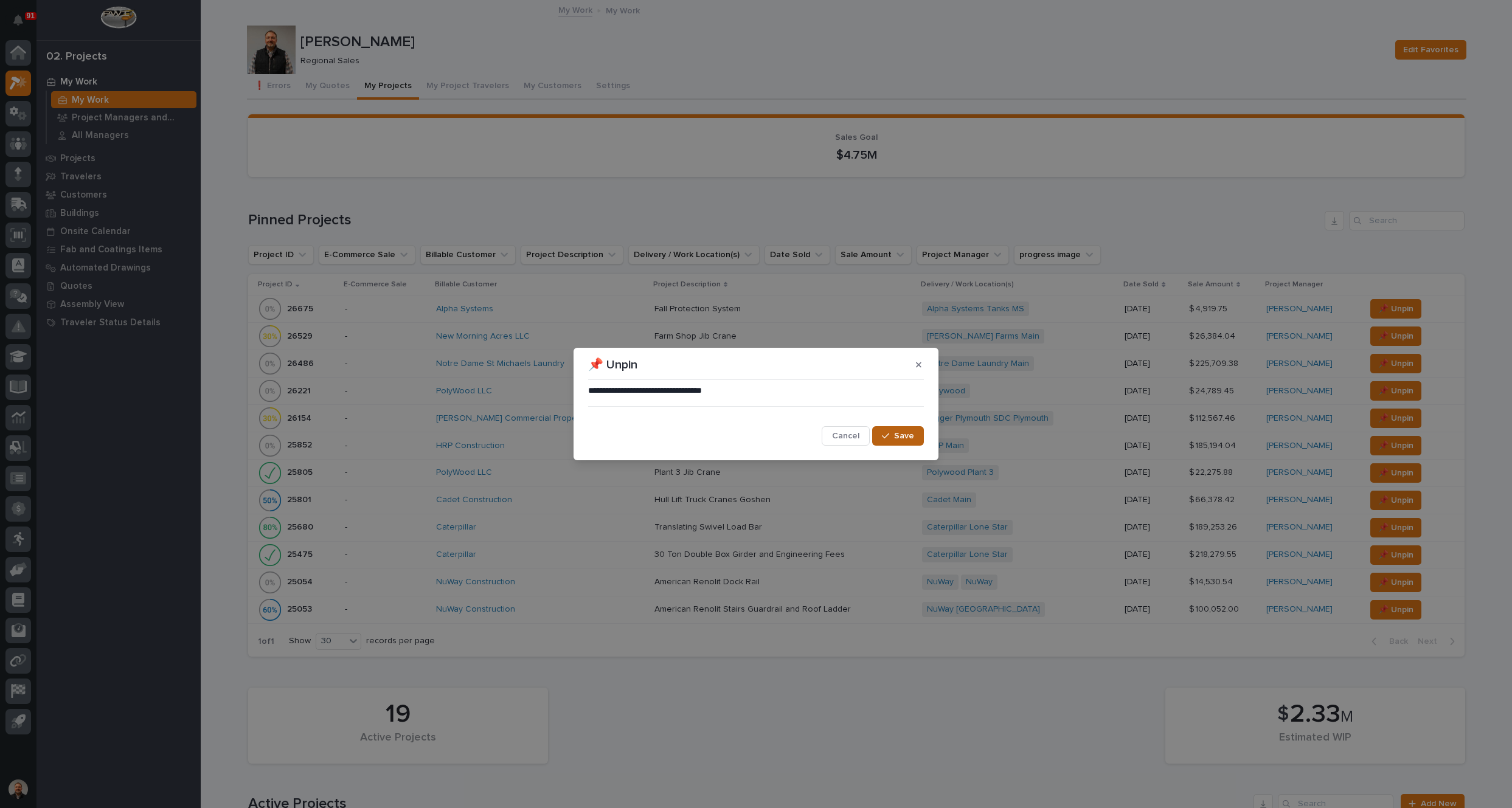
click at [901, 438] on span "Save" at bounding box center [903, 435] width 20 height 11
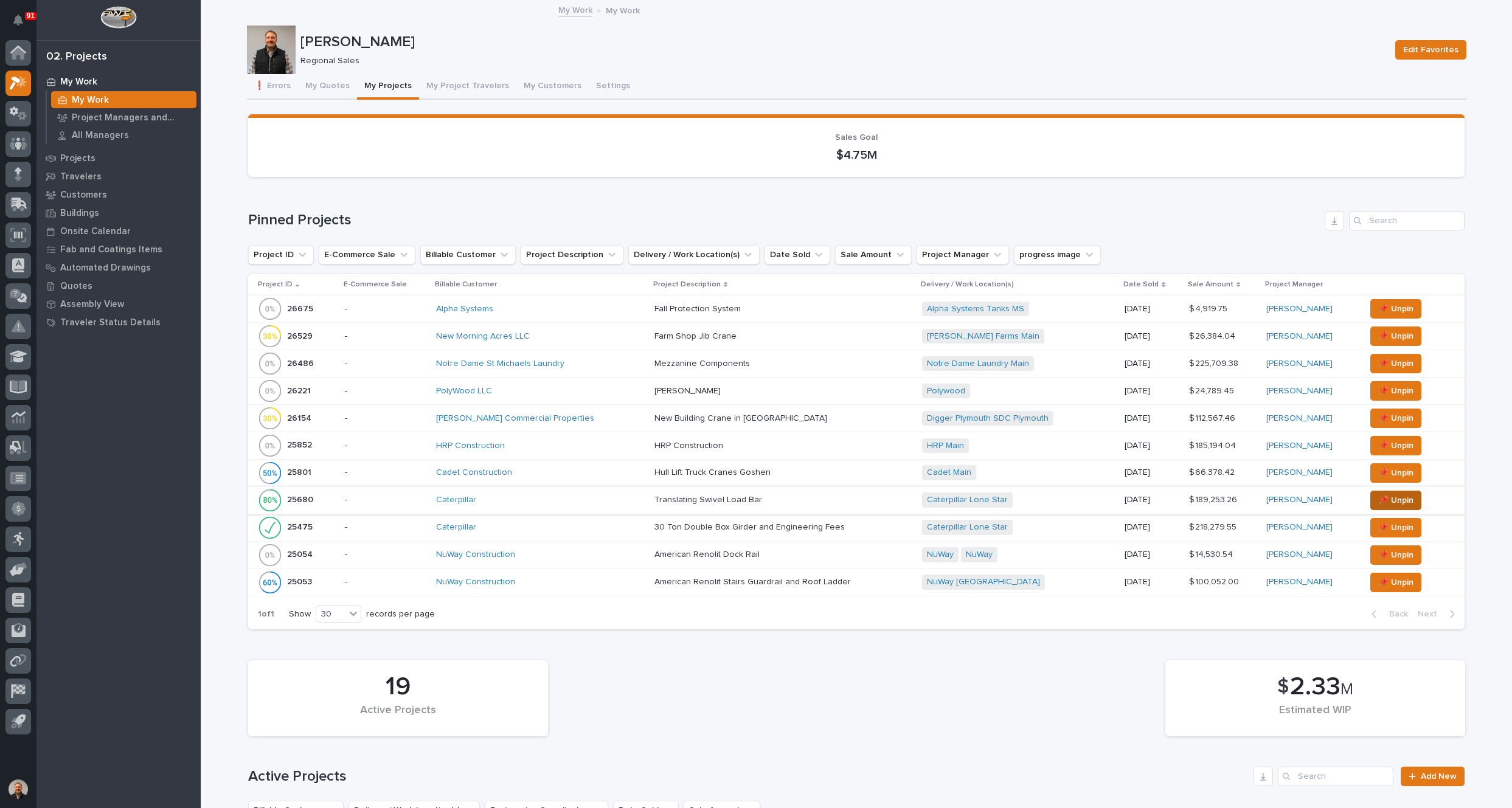
click at [1385, 497] on span "📌 Unpin" at bounding box center [1395, 500] width 35 height 15
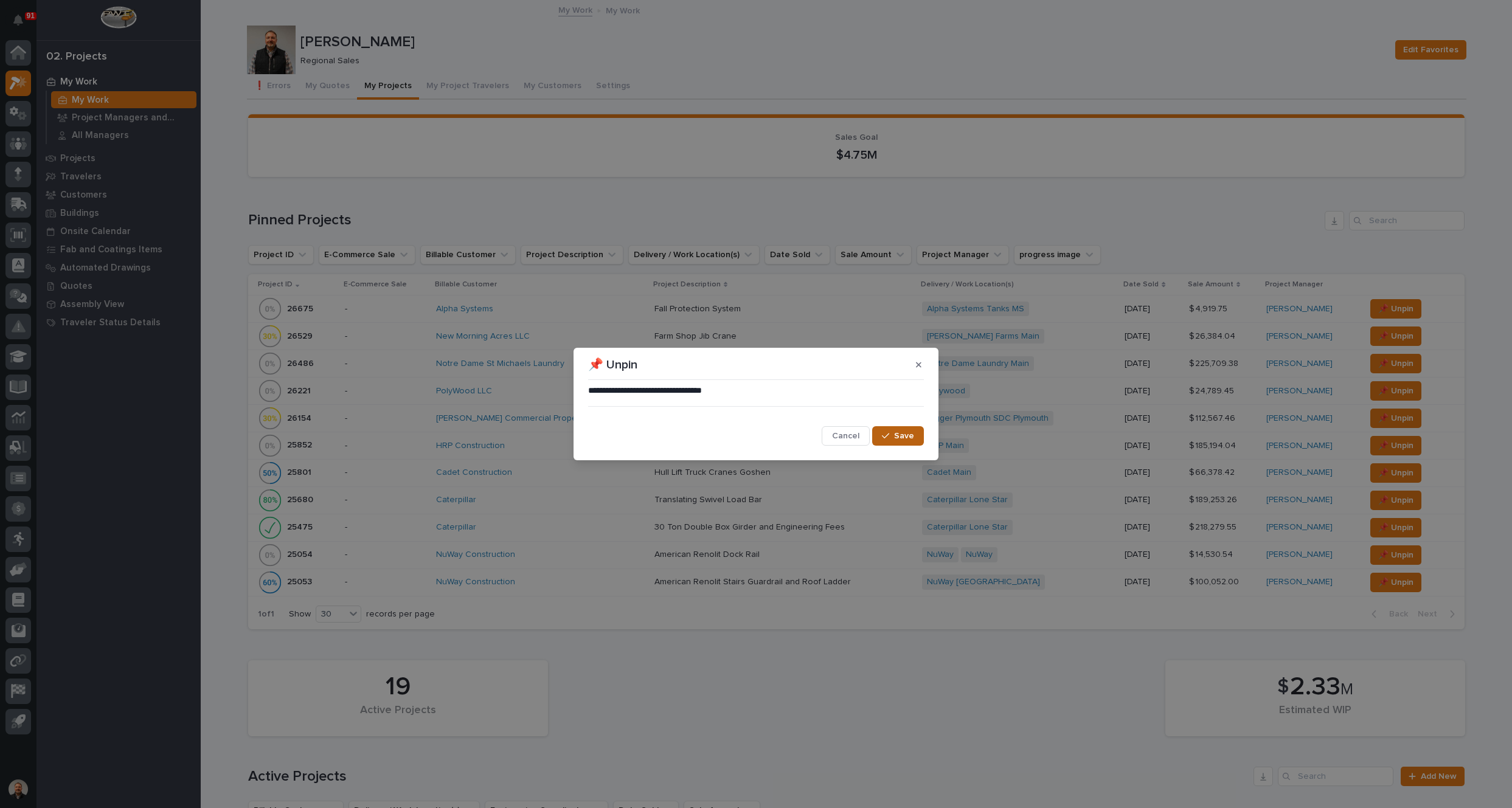
click at [901, 433] on span "Save" at bounding box center [903, 435] width 20 height 11
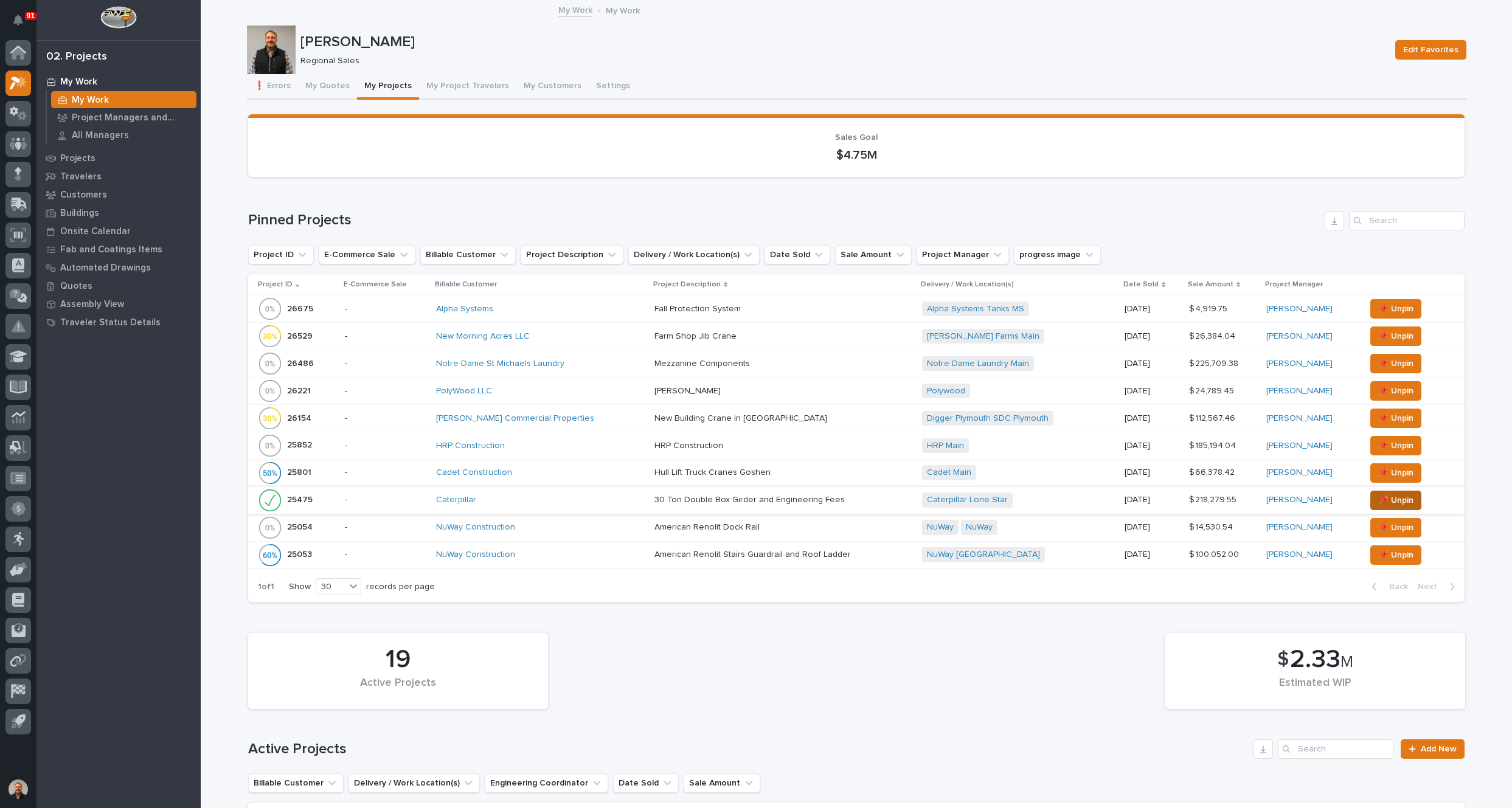
click at [1389, 498] on span "📌 Unpin" at bounding box center [1395, 500] width 35 height 15
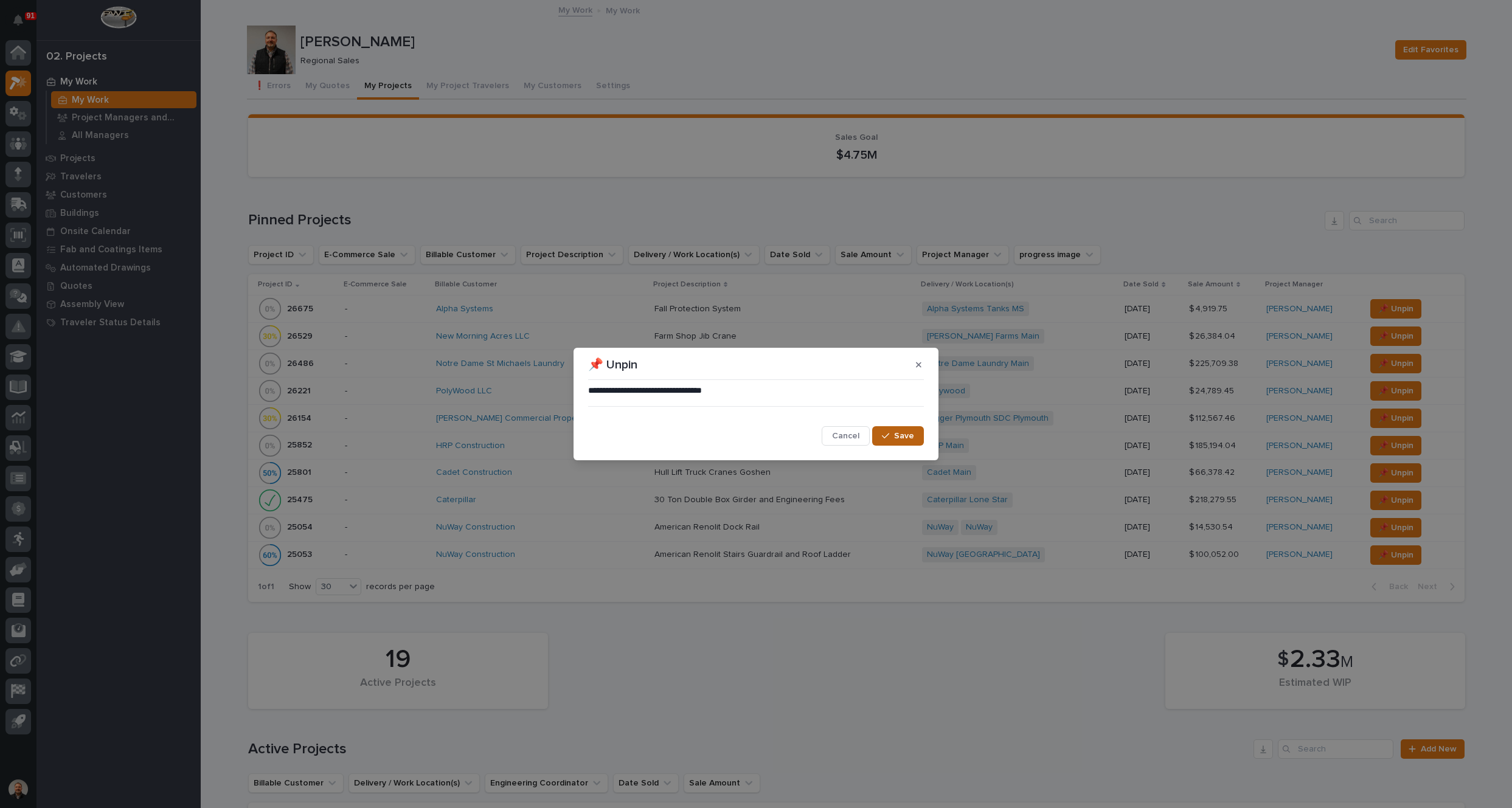
click at [903, 436] on span "Save" at bounding box center [903, 435] width 20 height 11
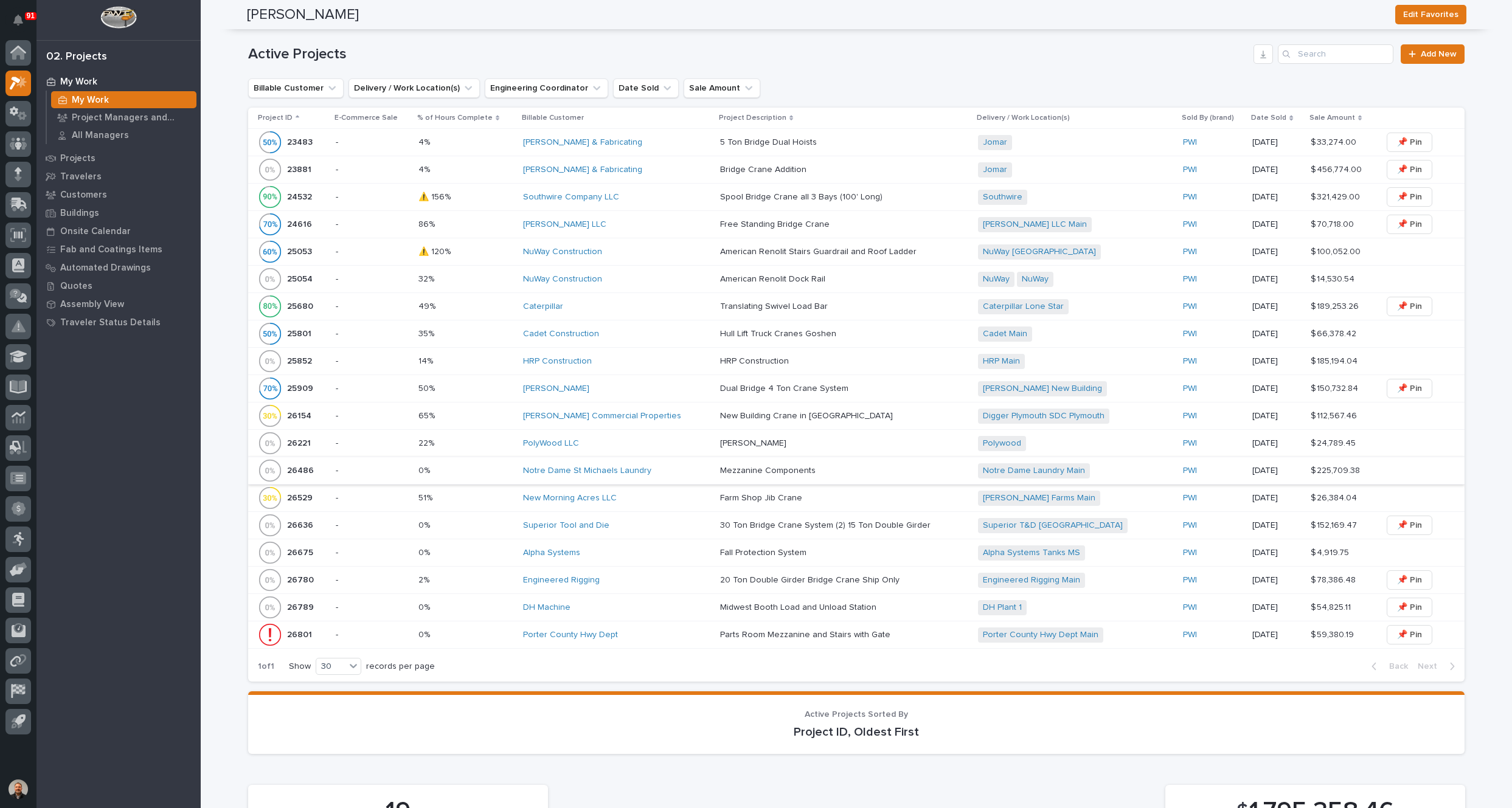
scroll to position [669, 0]
click at [1404, 170] on span "📌 Pin" at bounding box center [1409, 168] width 25 height 15
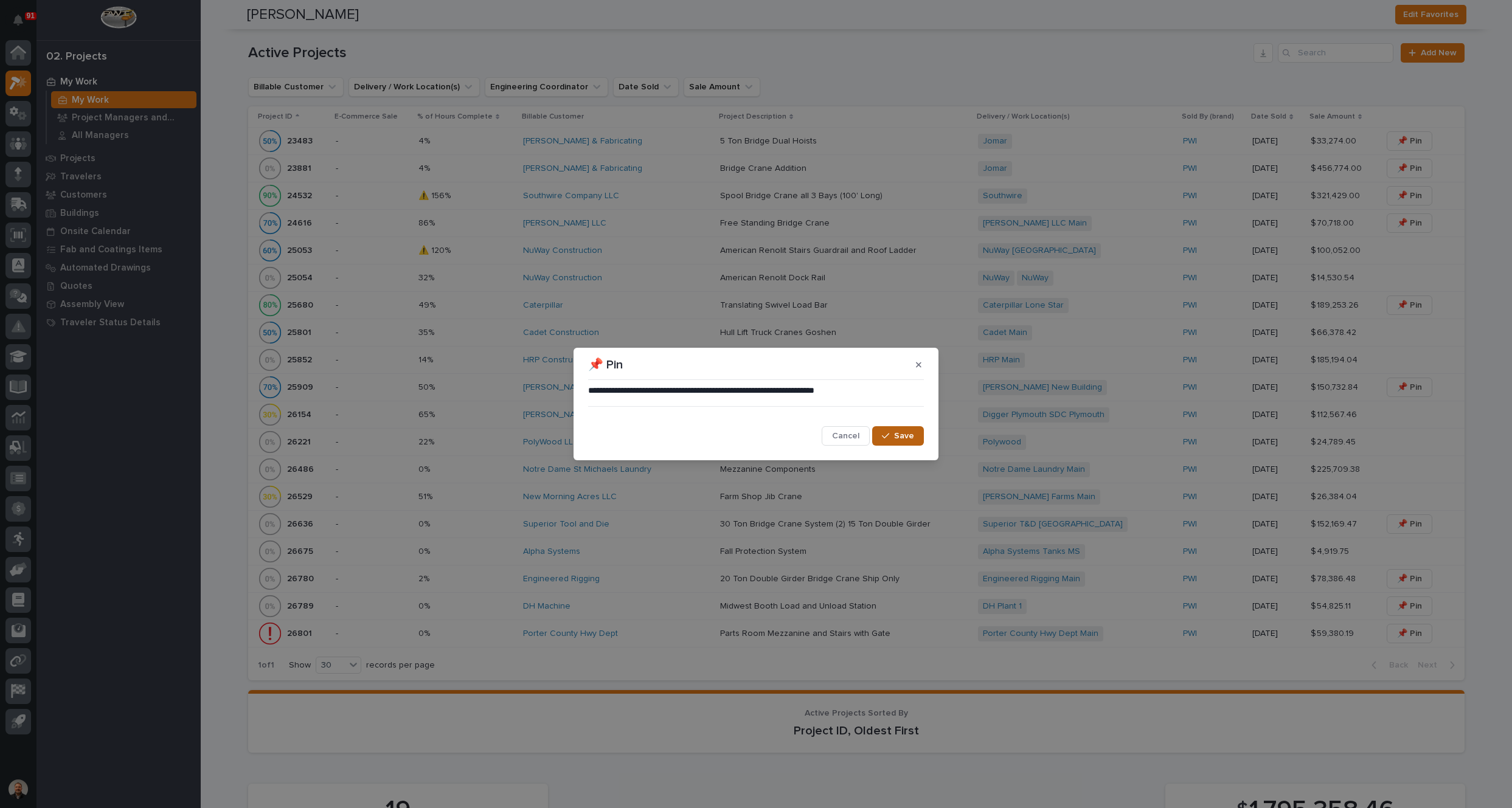
click at [903, 436] on span "Save" at bounding box center [903, 435] width 20 height 11
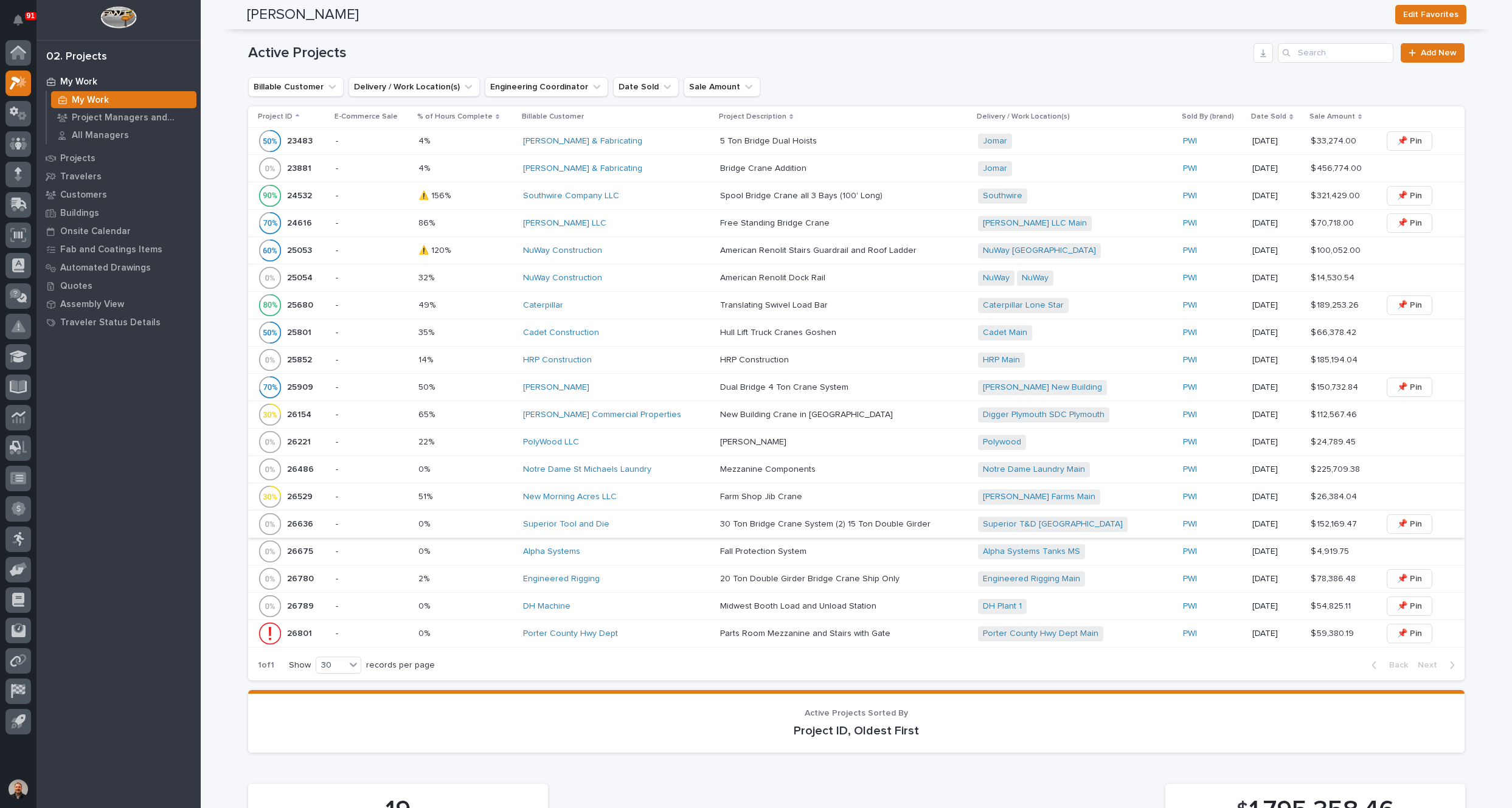
click at [1398, 517] on span "📌 Pin" at bounding box center [1409, 524] width 25 height 15
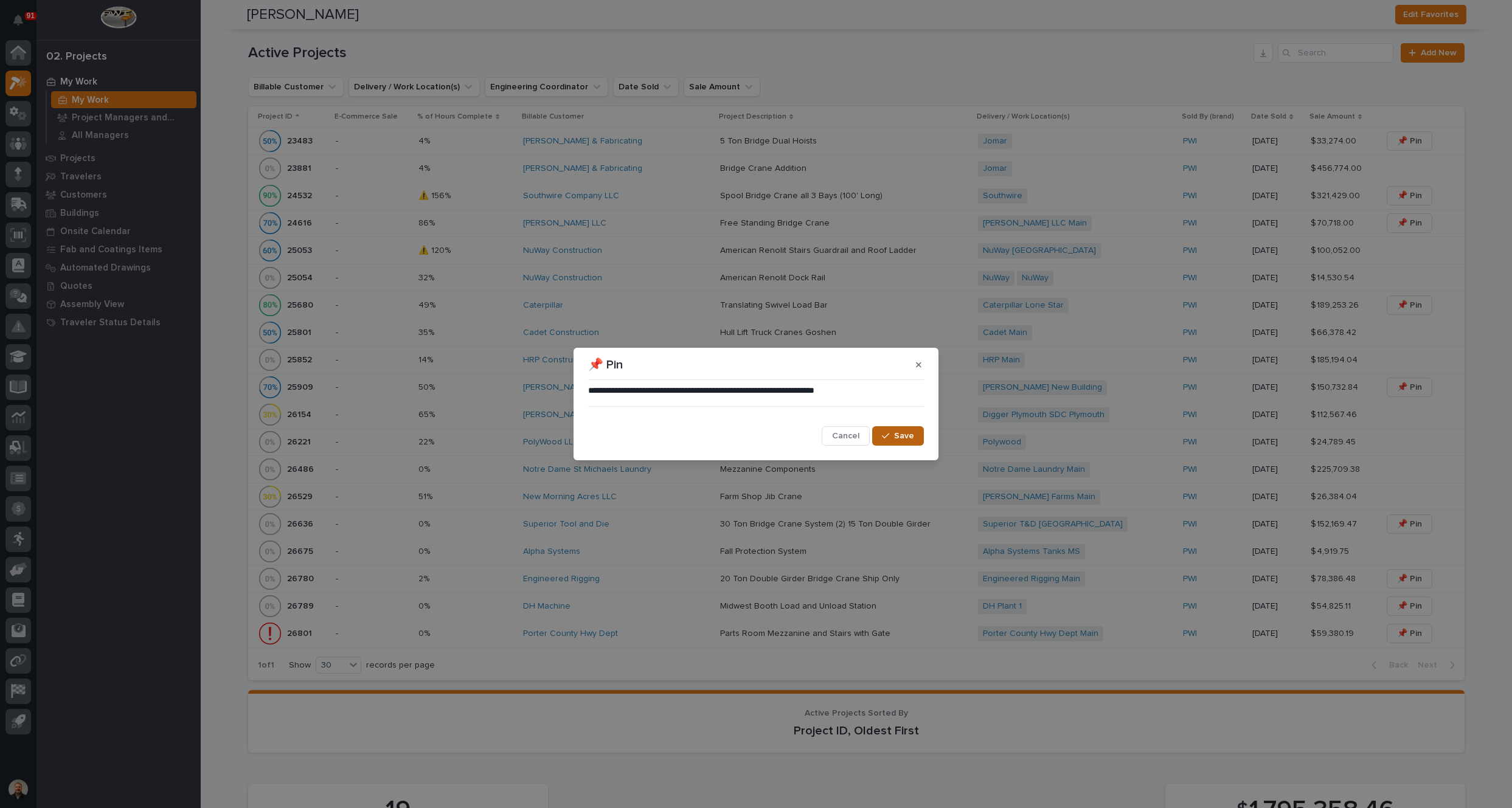
click at [909, 436] on span "Save" at bounding box center [903, 435] width 20 height 11
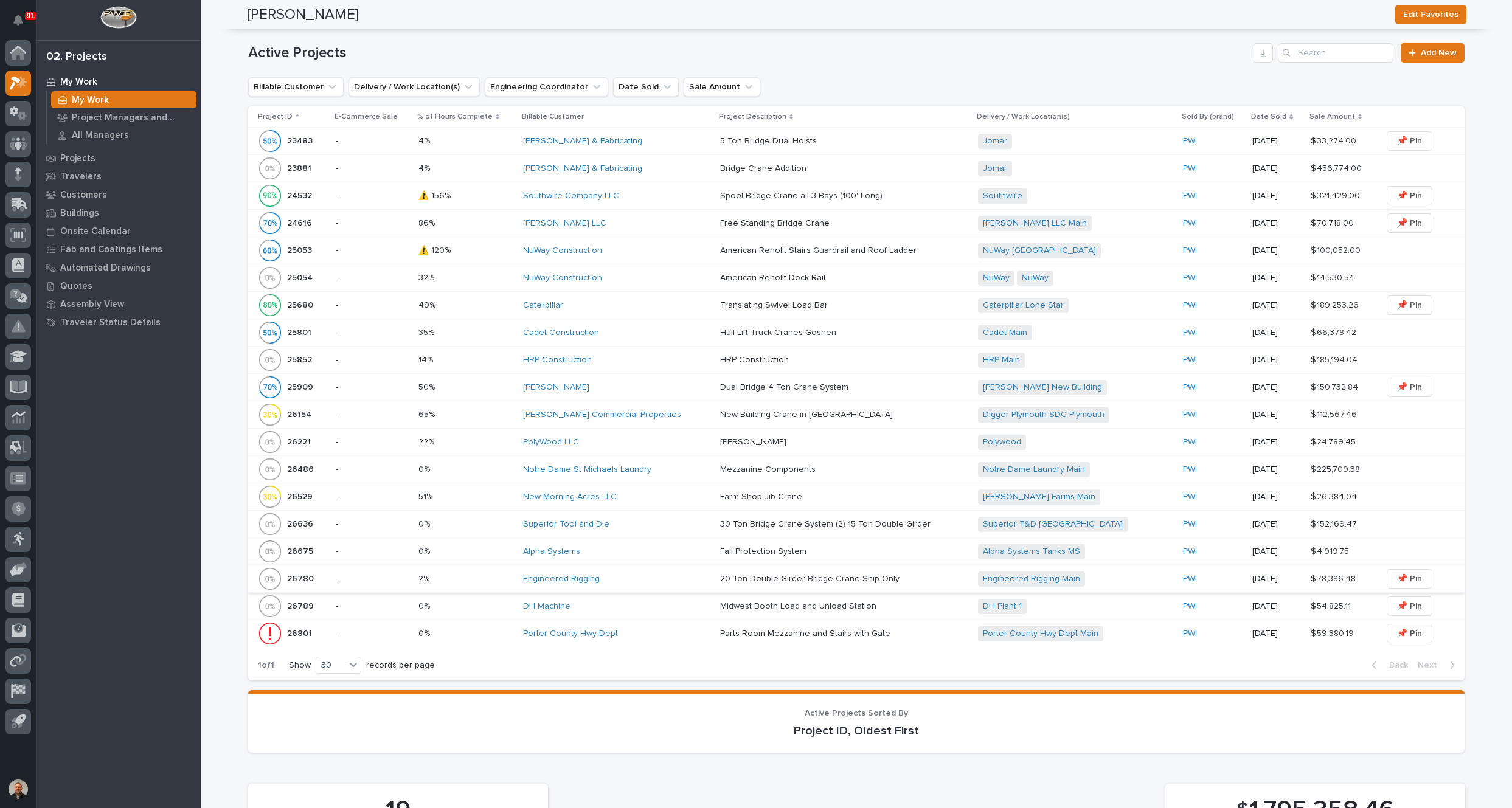
click at [1398, 573] on span "📌 Pin" at bounding box center [1409, 579] width 25 height 15
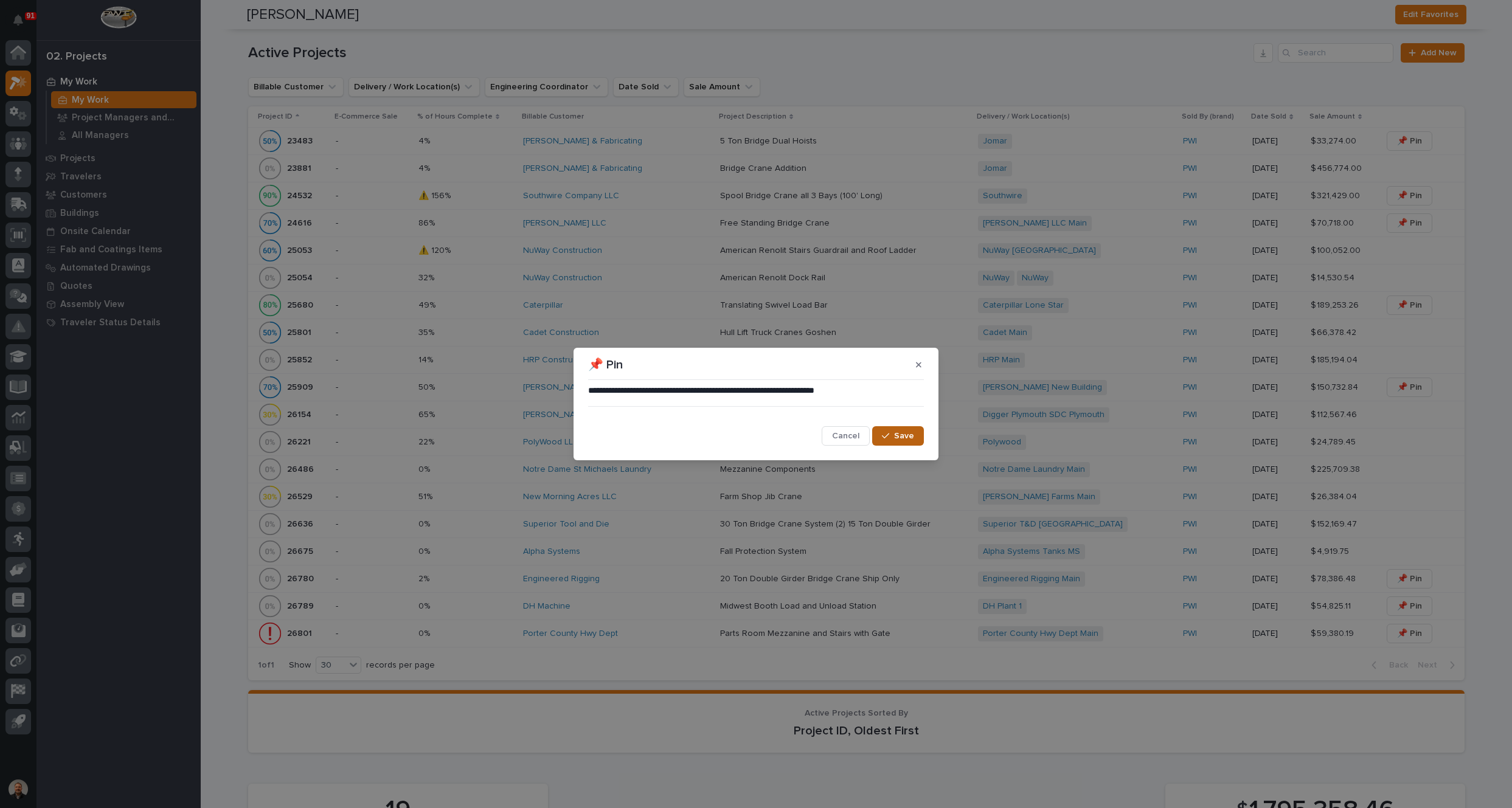
click at [901, 436] on span "Save" at bounding box center [903, 435] width 20 height 11
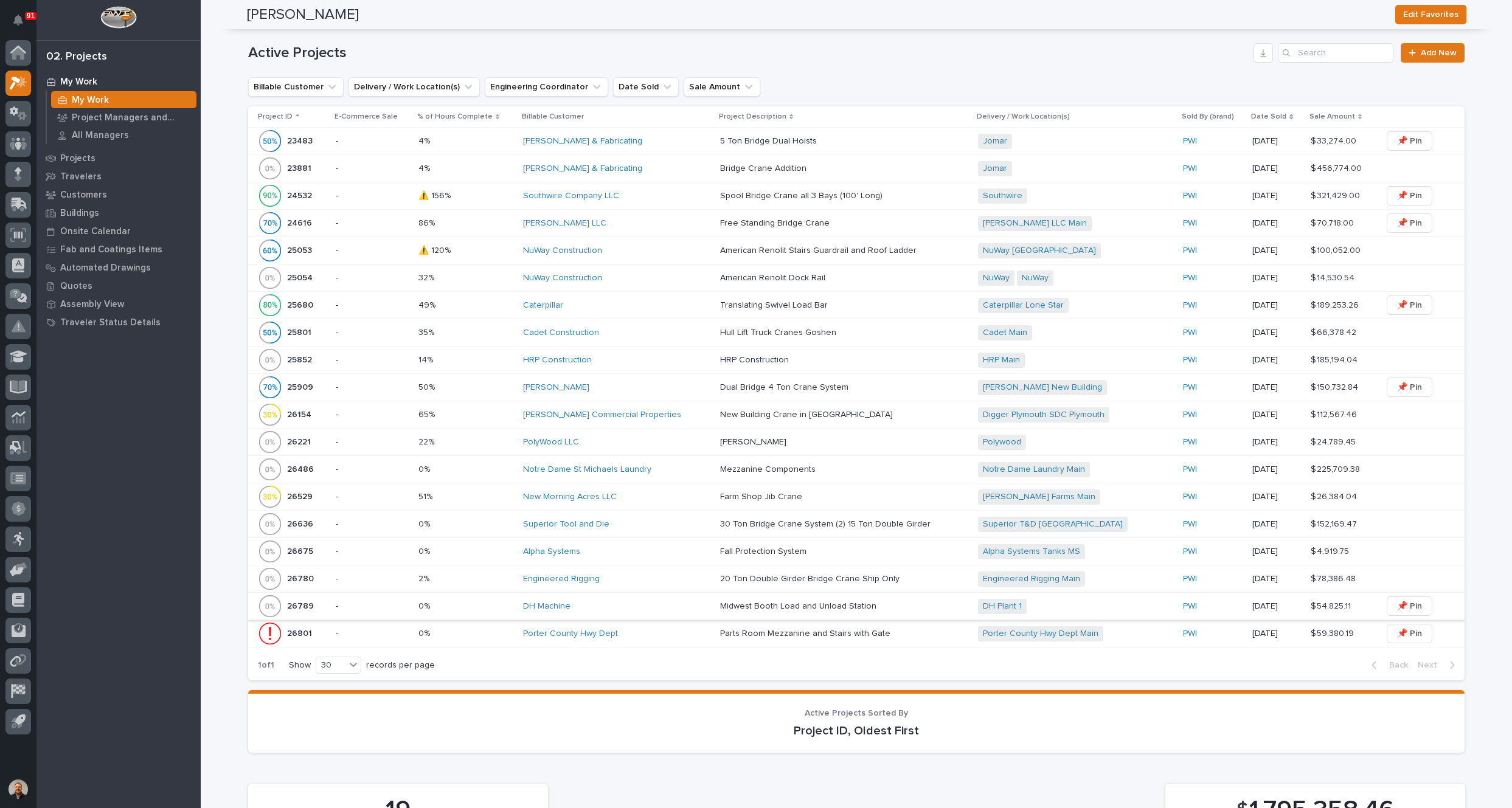
click at [1396, 599] on span "📌 Pin" at bounding box center [1409, 606] width 25 height 15
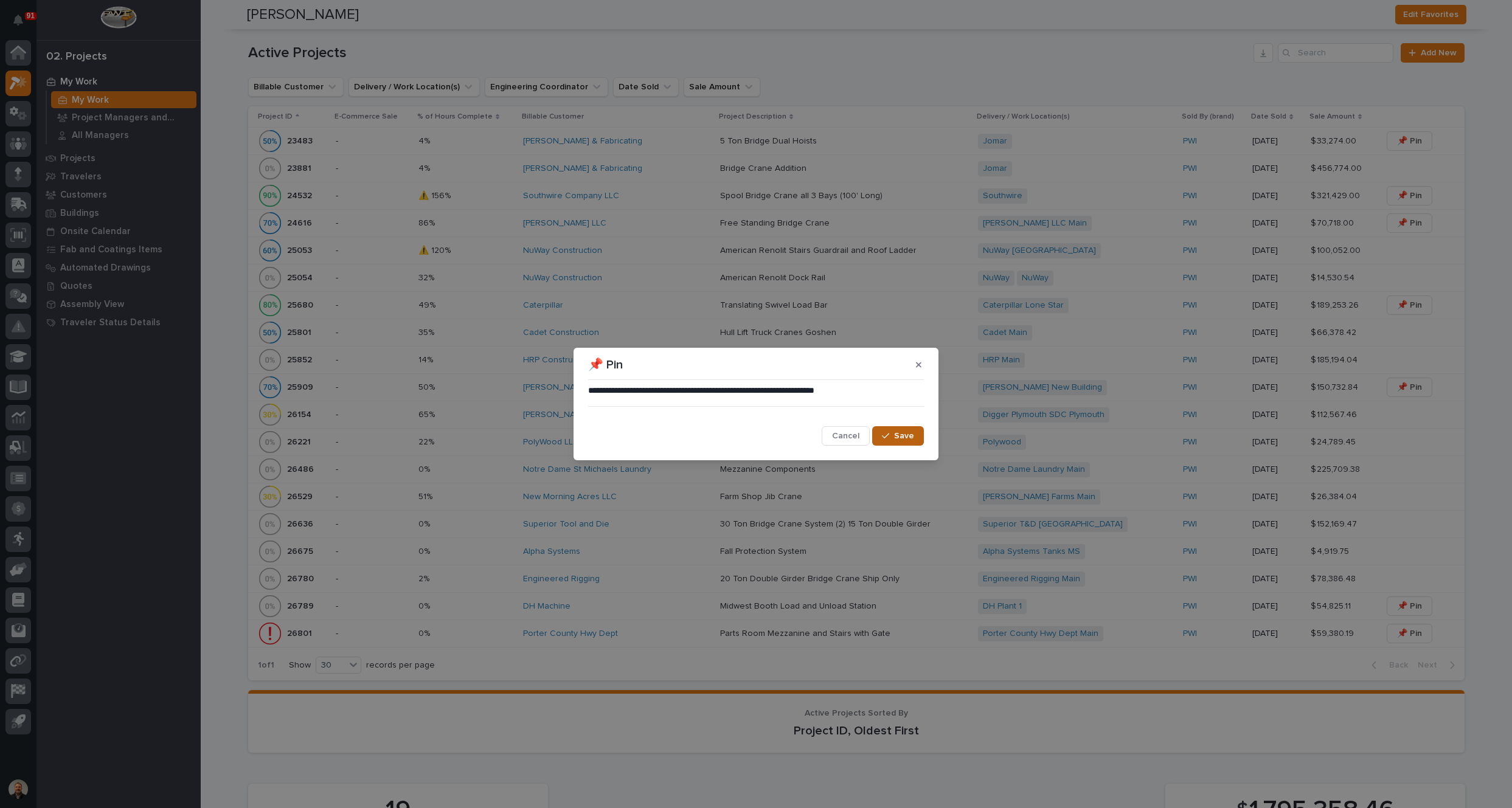
click at [896, 434] on span "Save" at bounding box center [903, 435] width 20 height 11
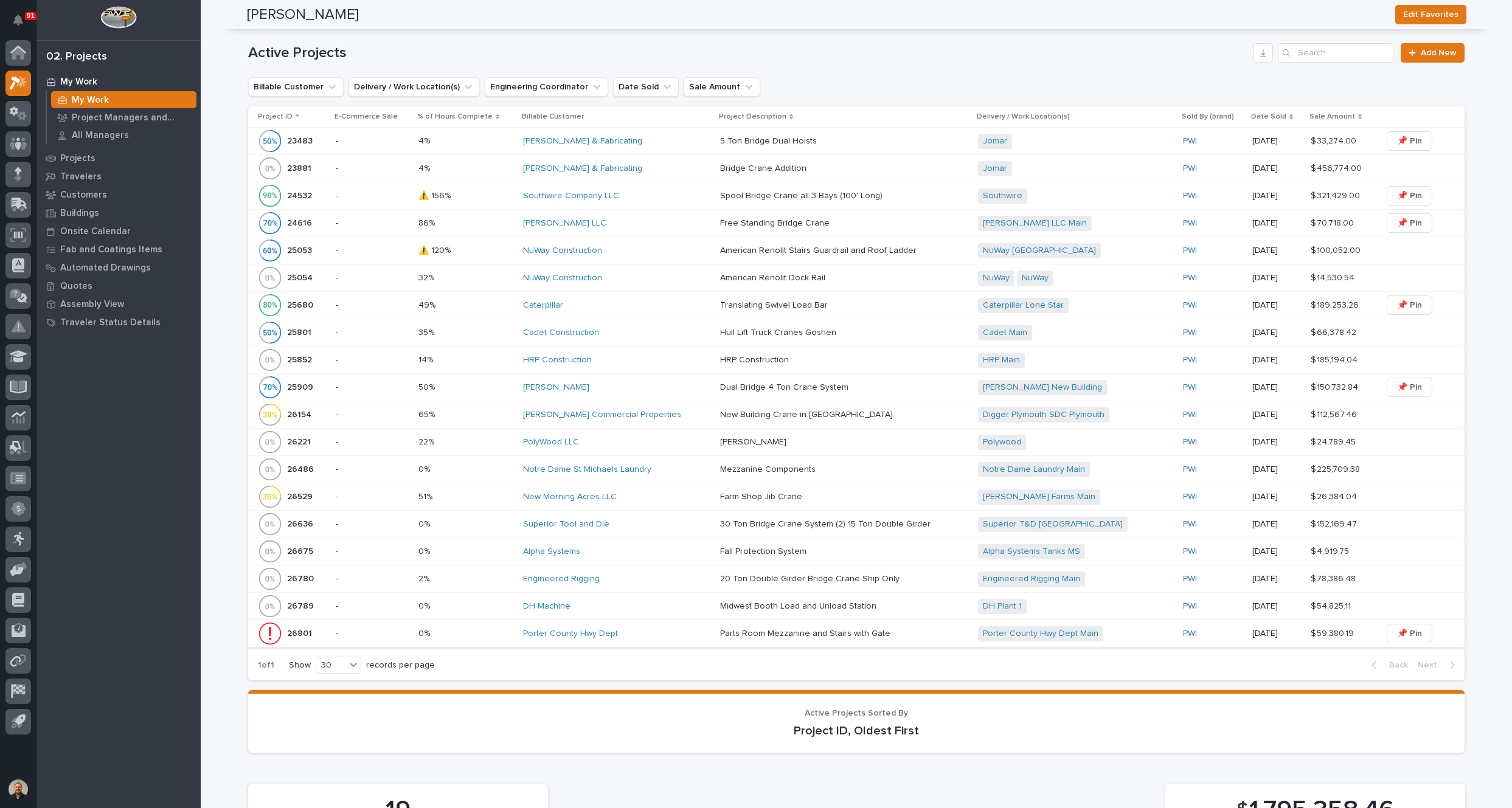
click at [1403, 627] on span "📌 Pin" at bounding box center [1409, 634] width 25 height 15
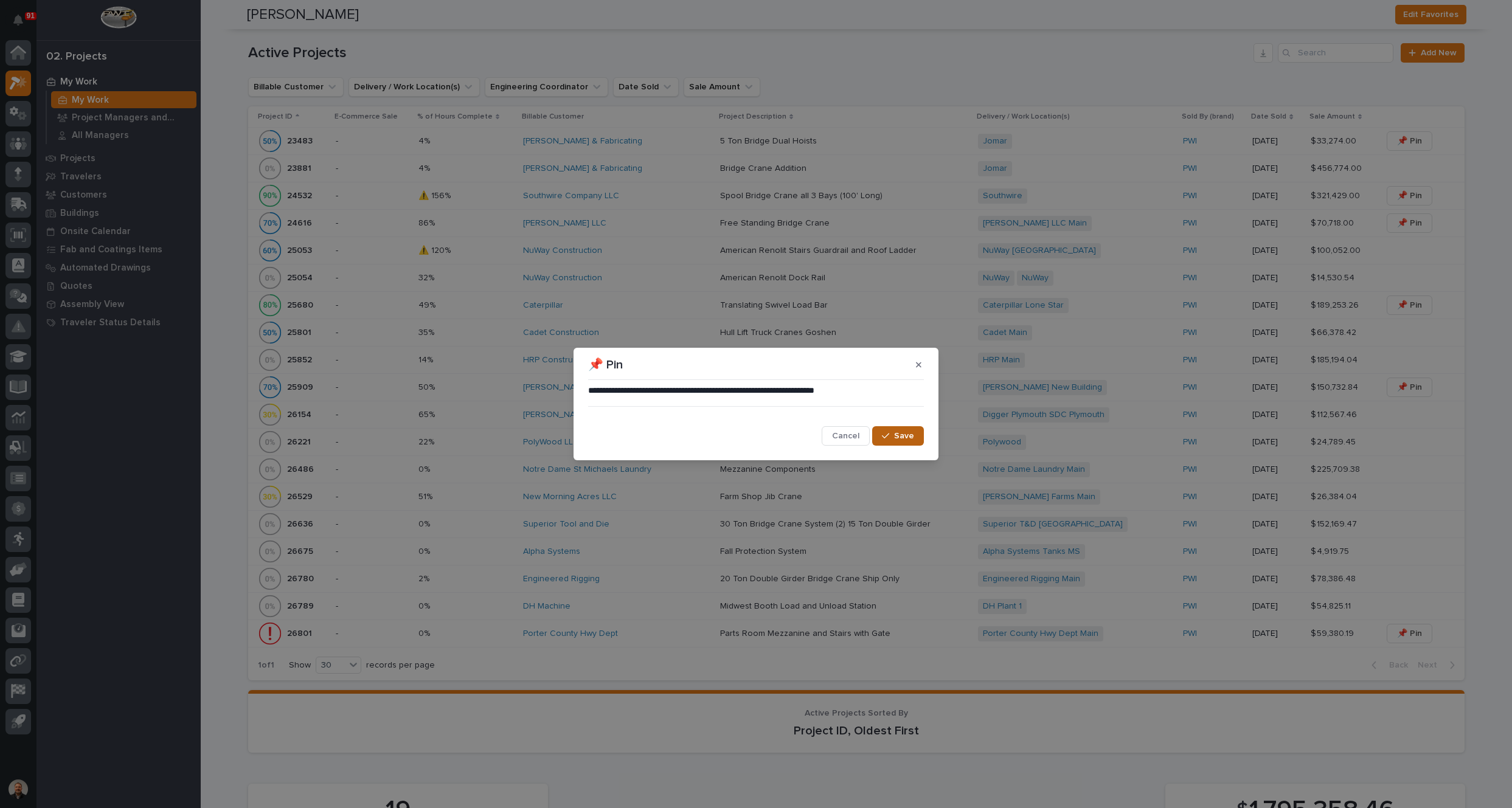
click at [899, 434] on span "Save" at bounding box center [903, 435] width 20 height 11
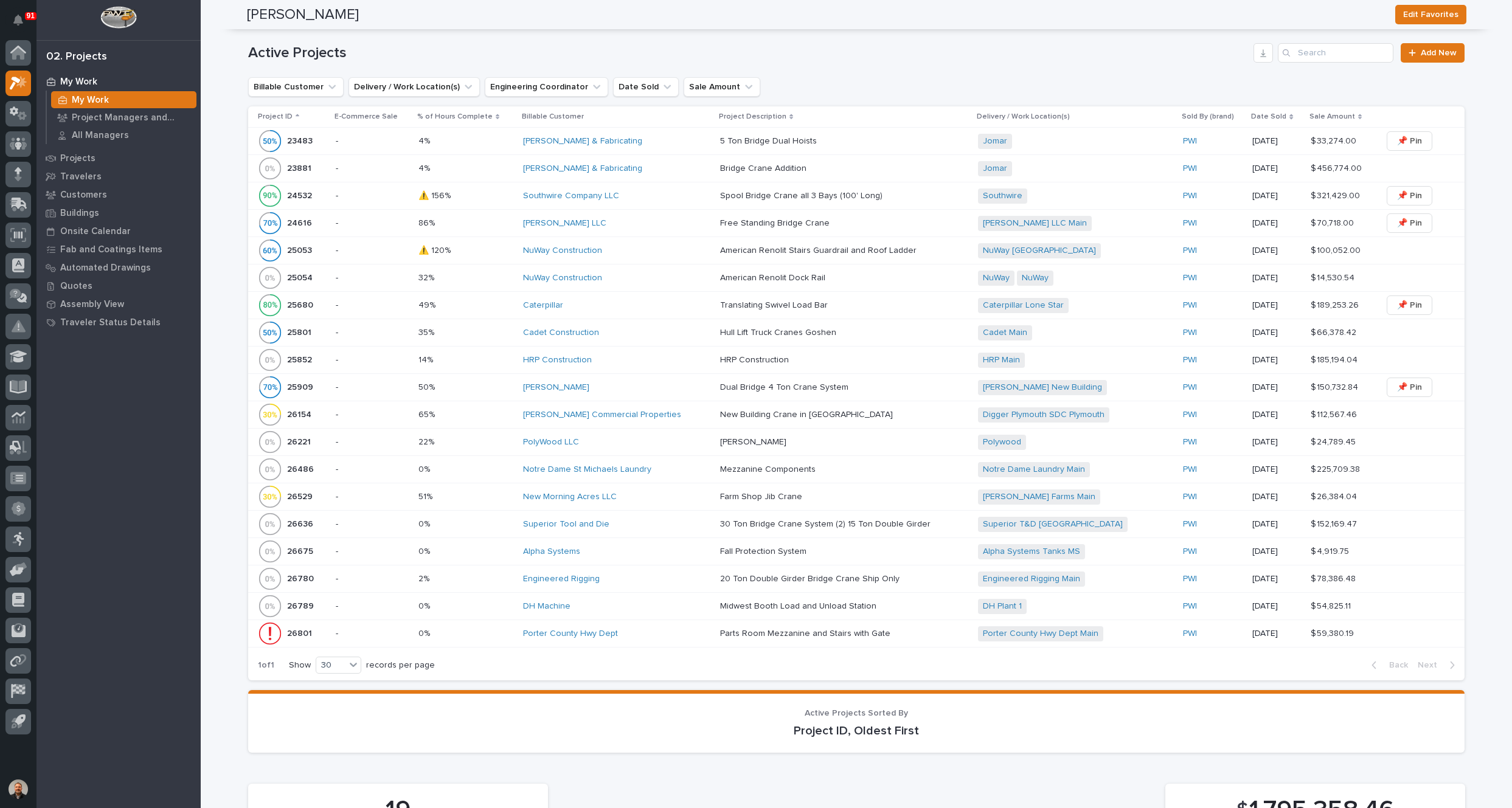
click at [294, 135] on p "23483" at bounding box center [301, 140] width 28 height 13
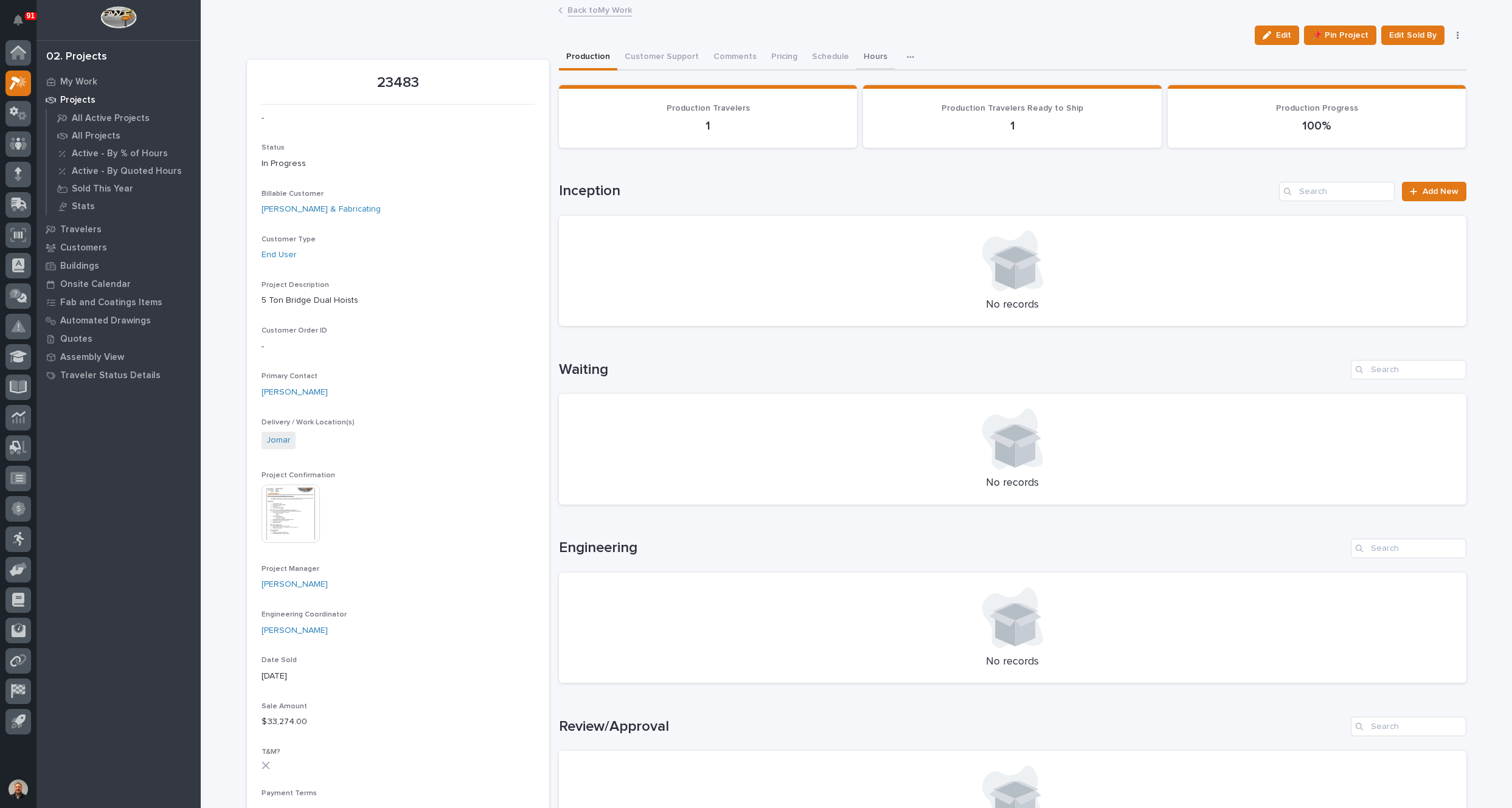
click at [864, 55] on button "Hours" at bounding box center [875, 58] width 38 height 26
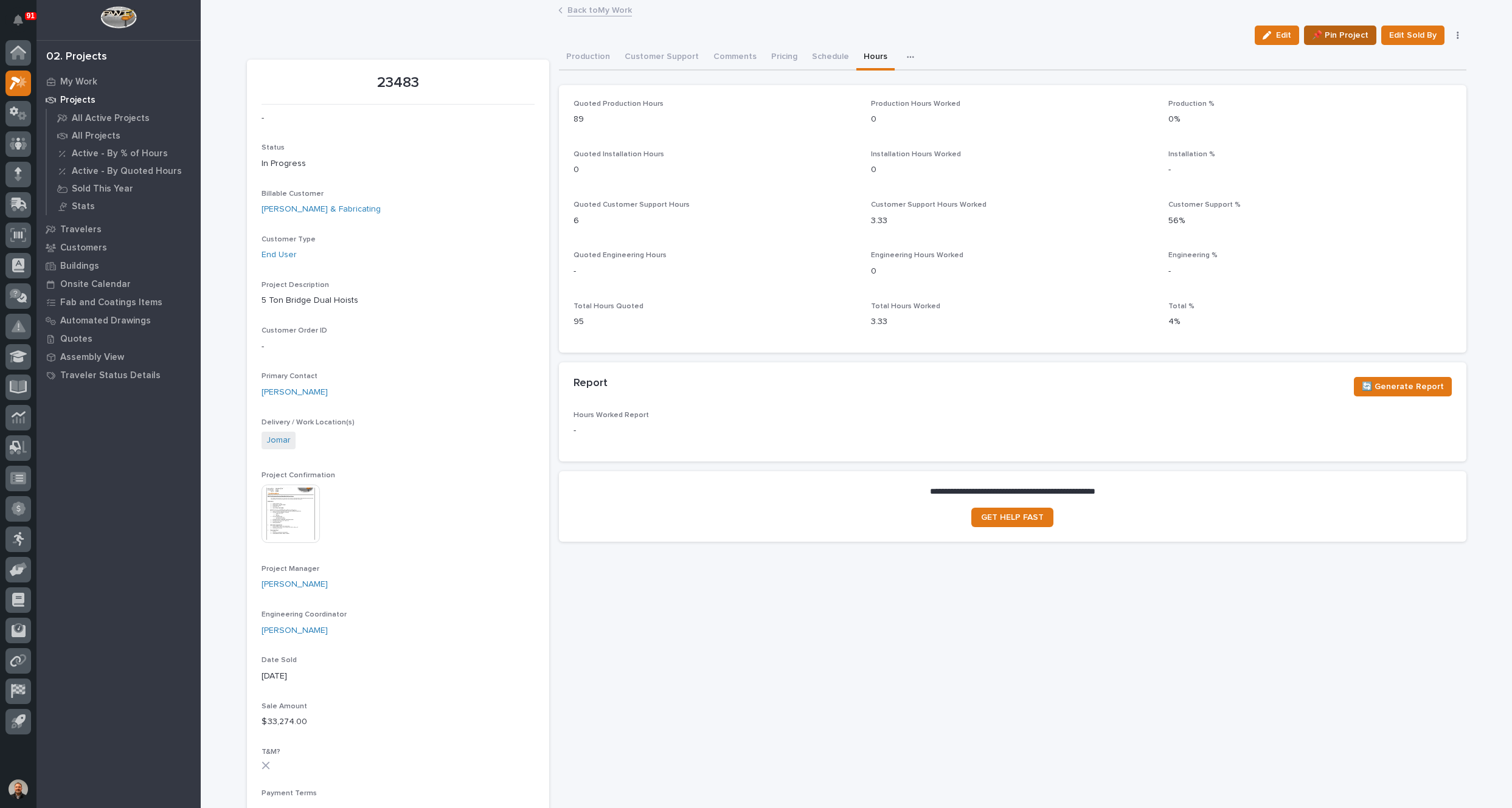
click at [1342, 34] on span "📌 Pin Project" at bounding box center [1340, 34] width 57 height 15
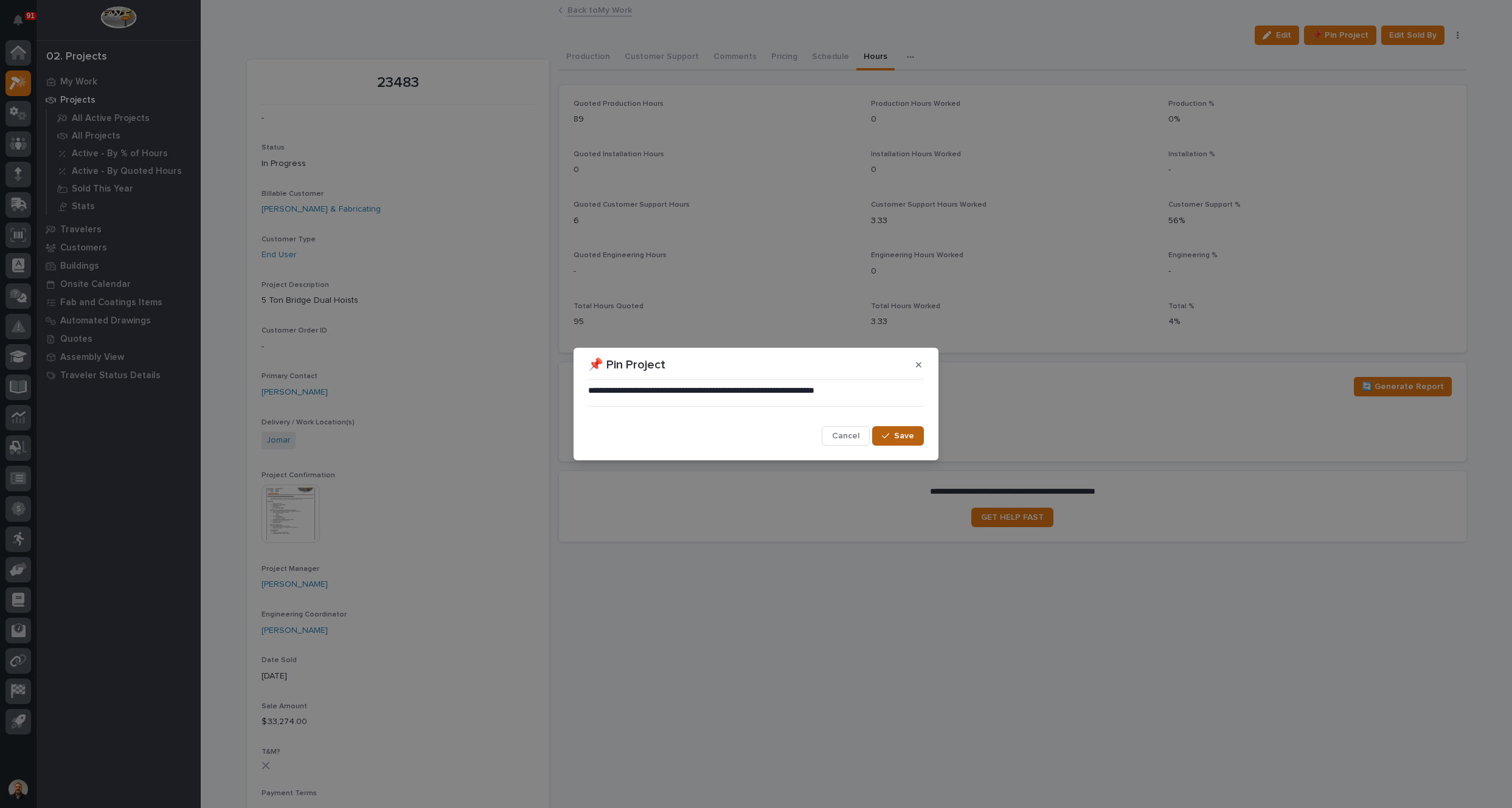
click at [889, 436] on icon "button" at bounding box center [885, 436] width 7 height 9
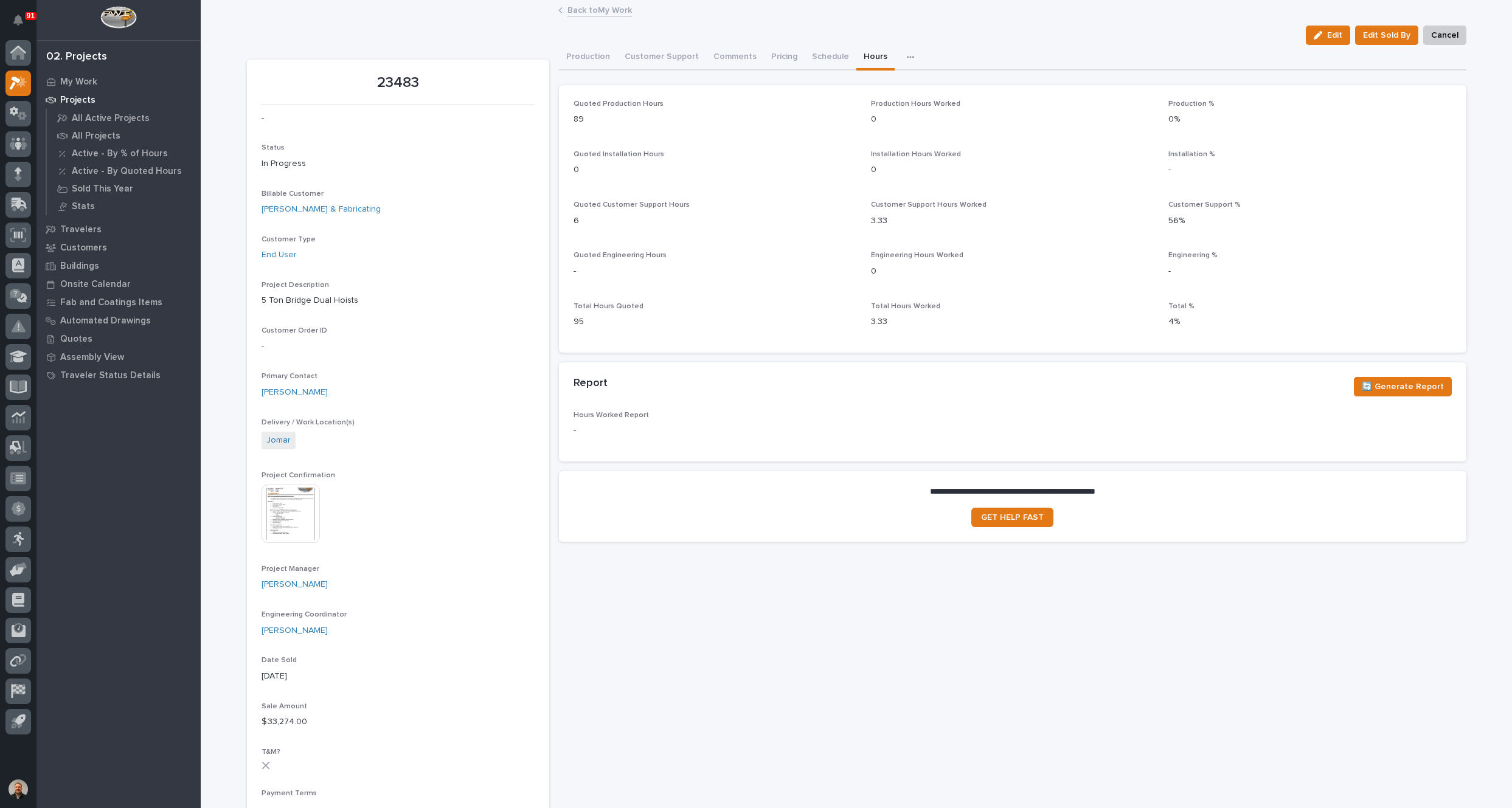
click at [578, 10] on link "Back to My Work" at bounding box center [599, 9] width 65 height 14
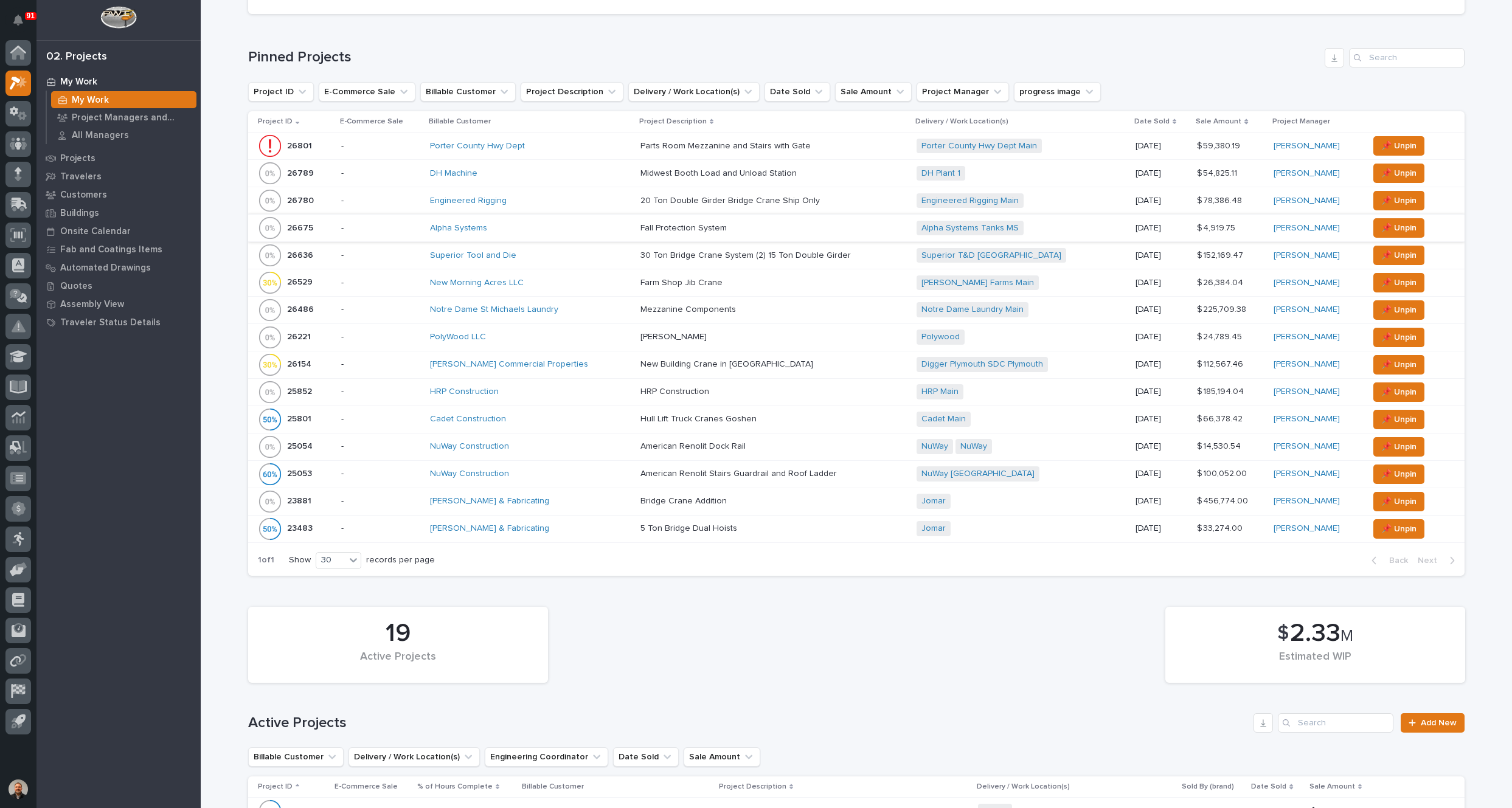
scroll to position [183, 0]
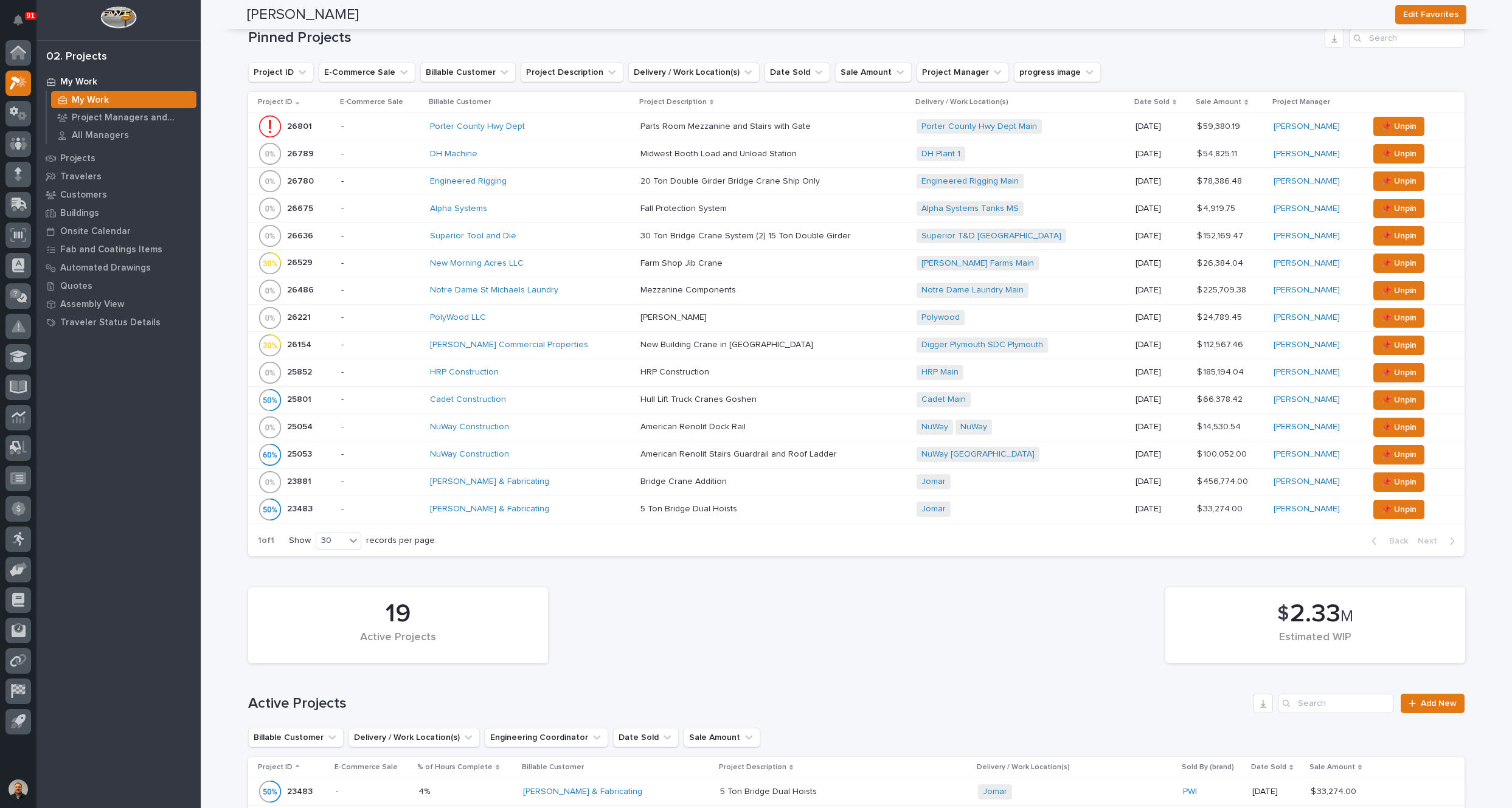
click at [261, 122] on div at bounding box center [270, 127] width 24 height 24
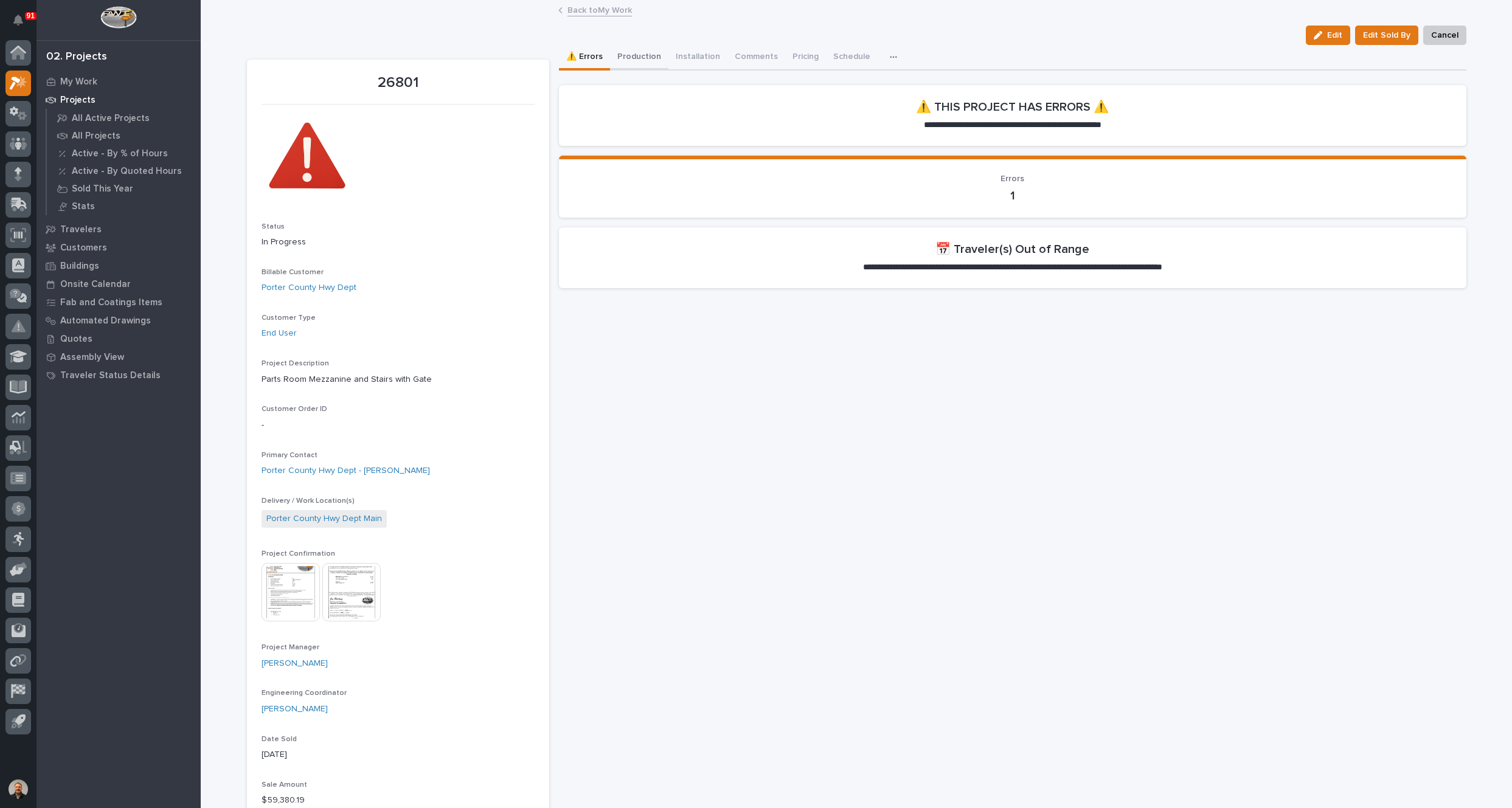
click at [633, 53] on button "Production" at bounding box center [639, 58] width 59 height 26
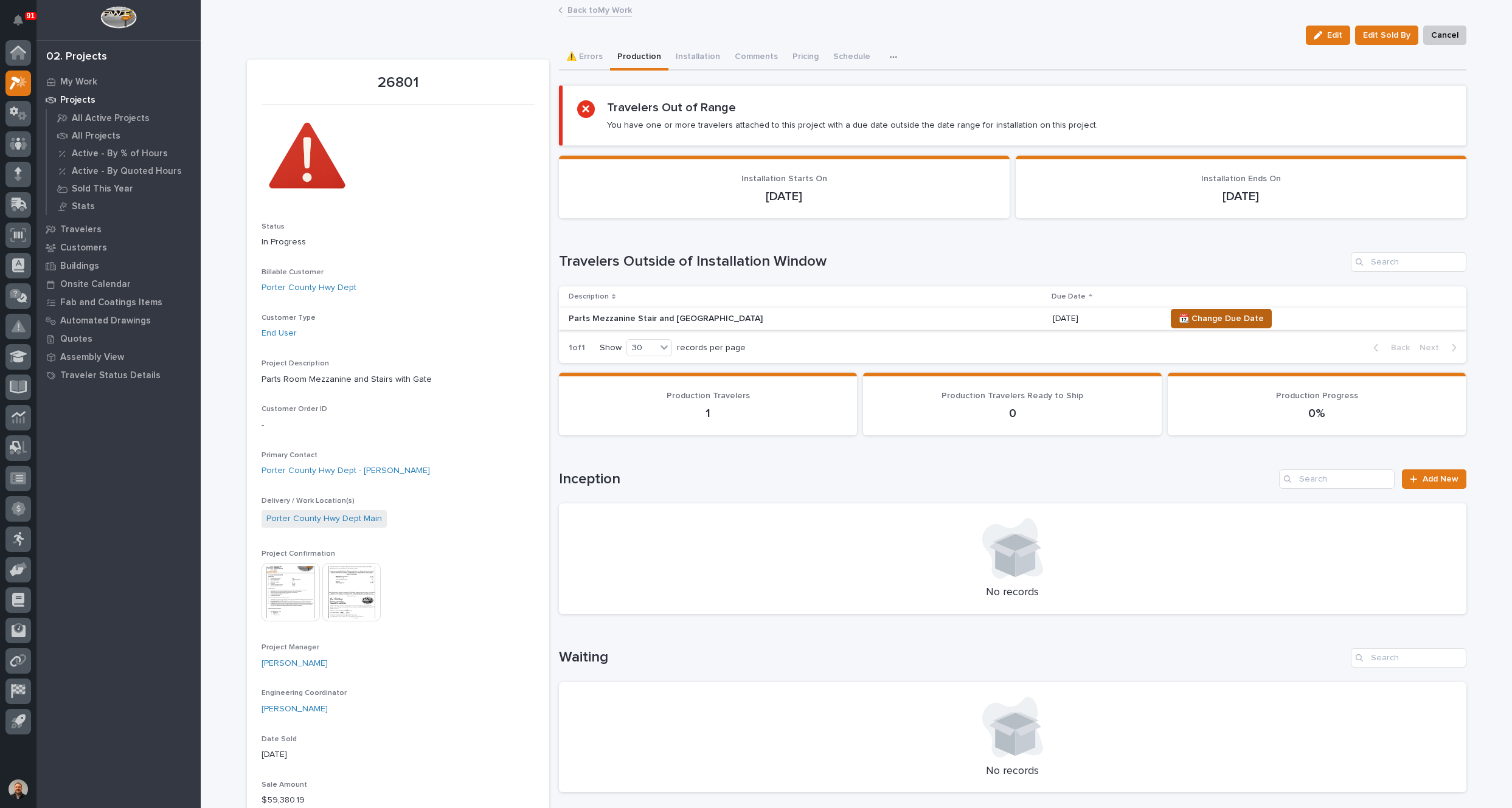
click at [1186, 318] on span "📆 Change Due Date" at bounding box center [1221, 318] width 85 height 15
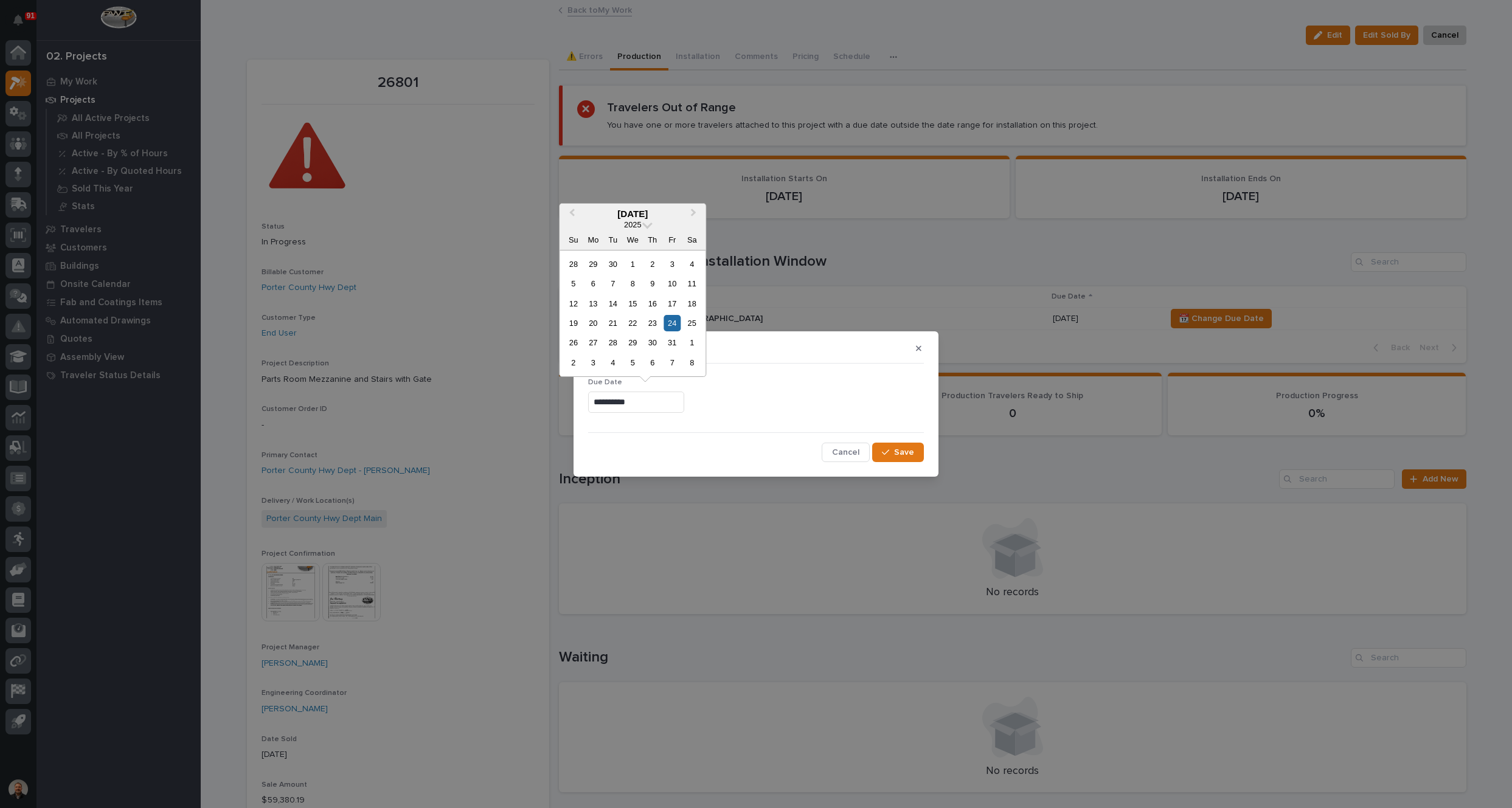
click at [627, 402] on input "**********" at bounding box center [635, 402] width 96 height 22
click at [593, 342] on div "27" at bounding box center [593, 342] width 16 height 16
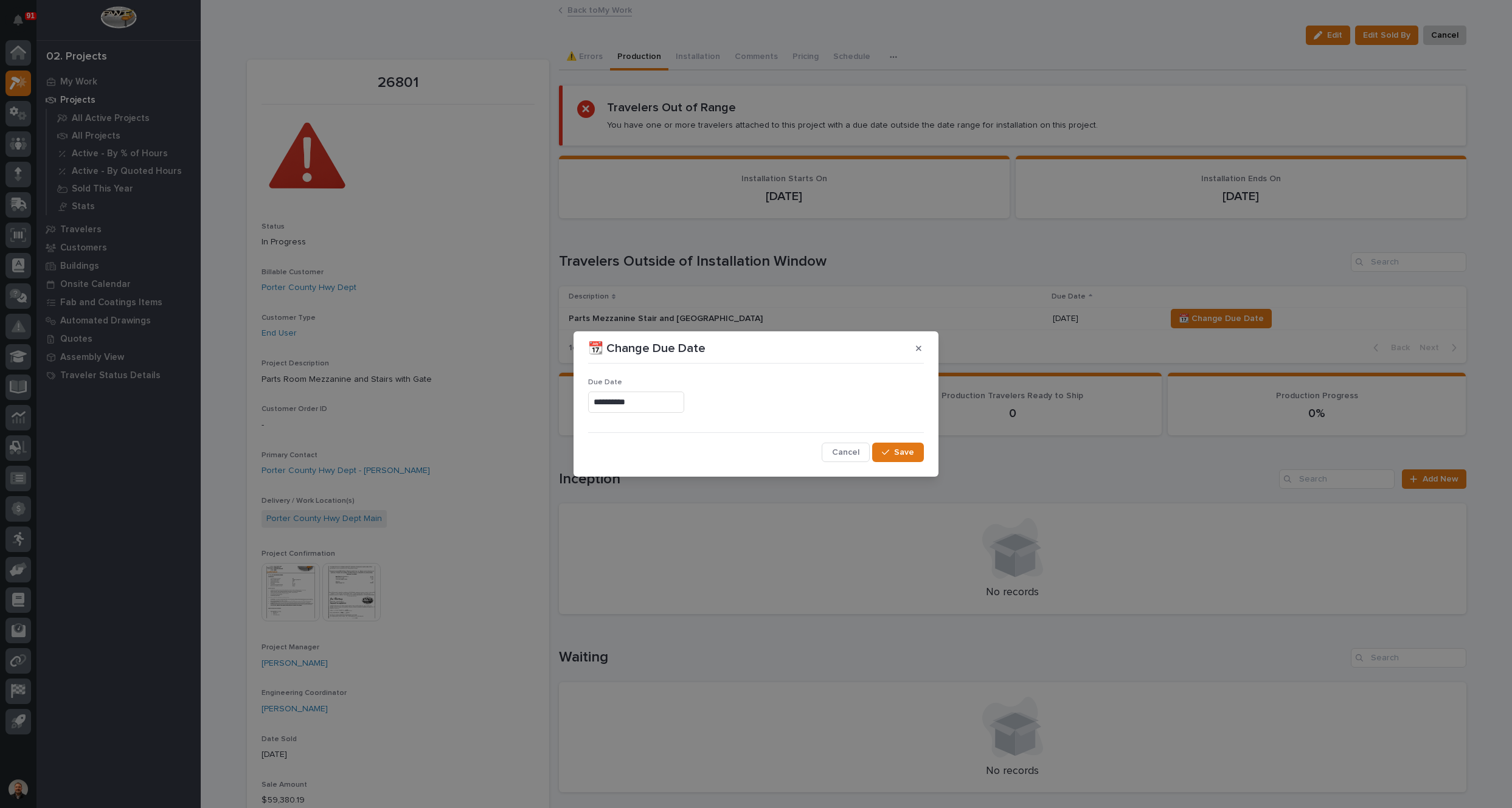
type input "**********"
click at [903, 452] on span "Save" at bounding box center [903, 452] width 20 height 11
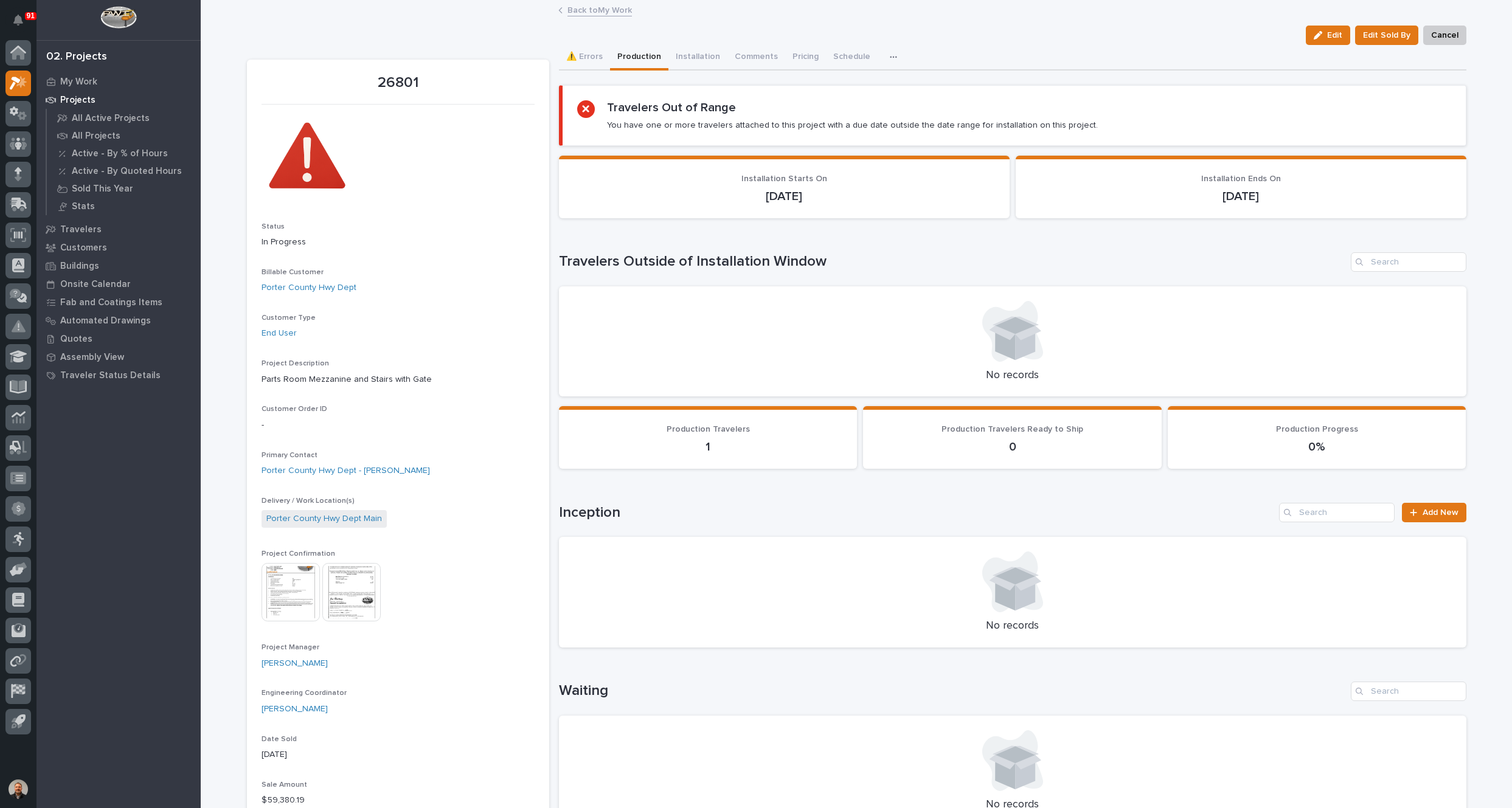
click at [574, 9] on link "Back to My Work" at bounding box center [599, 9] width 65 height 14
